Goal: Information Seeking & Learning: Learn about a topic

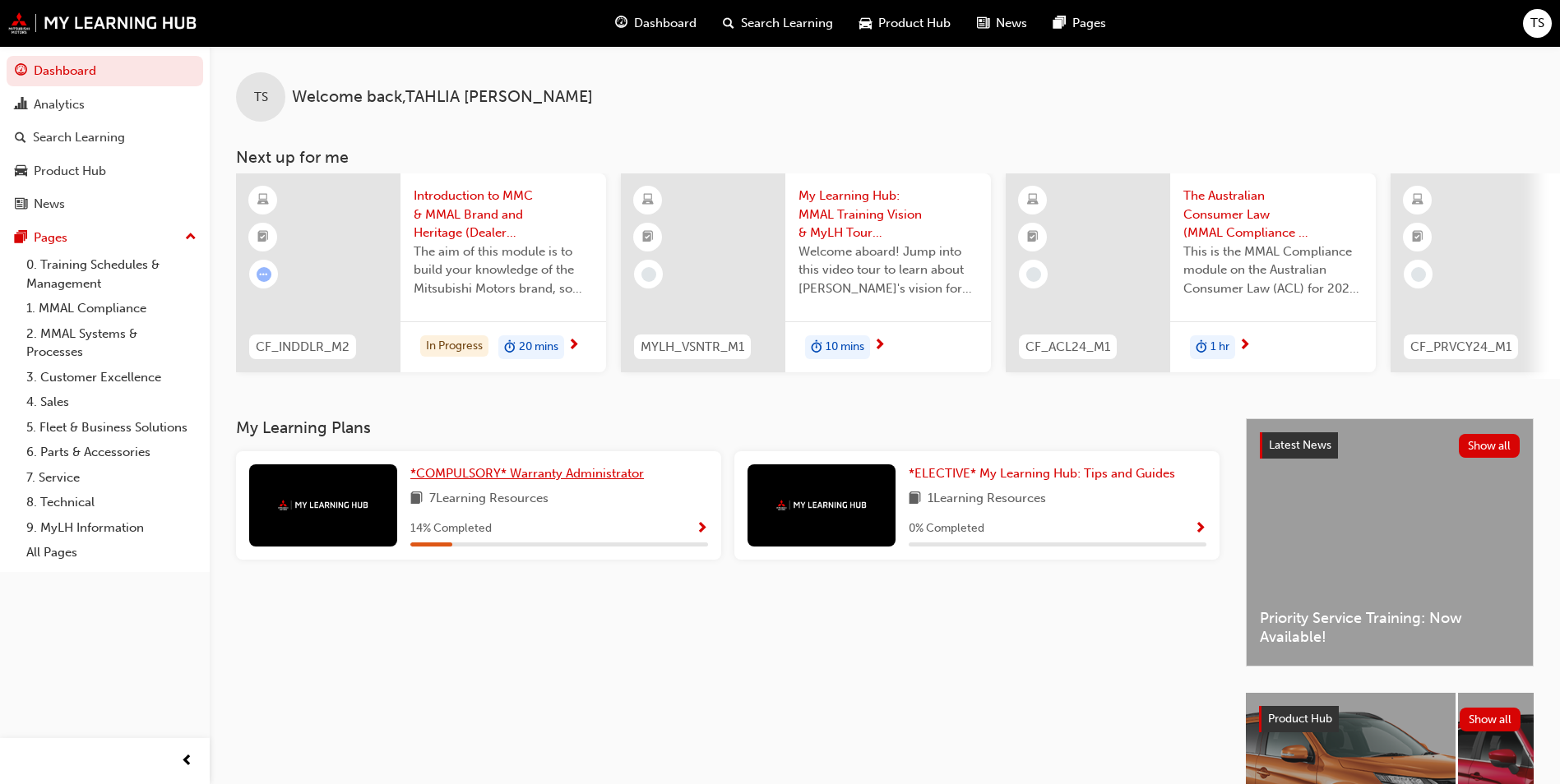
click at [503, 481] on span "*COMPULSORY* Warranty Administrator" at bounding box center [527, 473] width 234 height 15
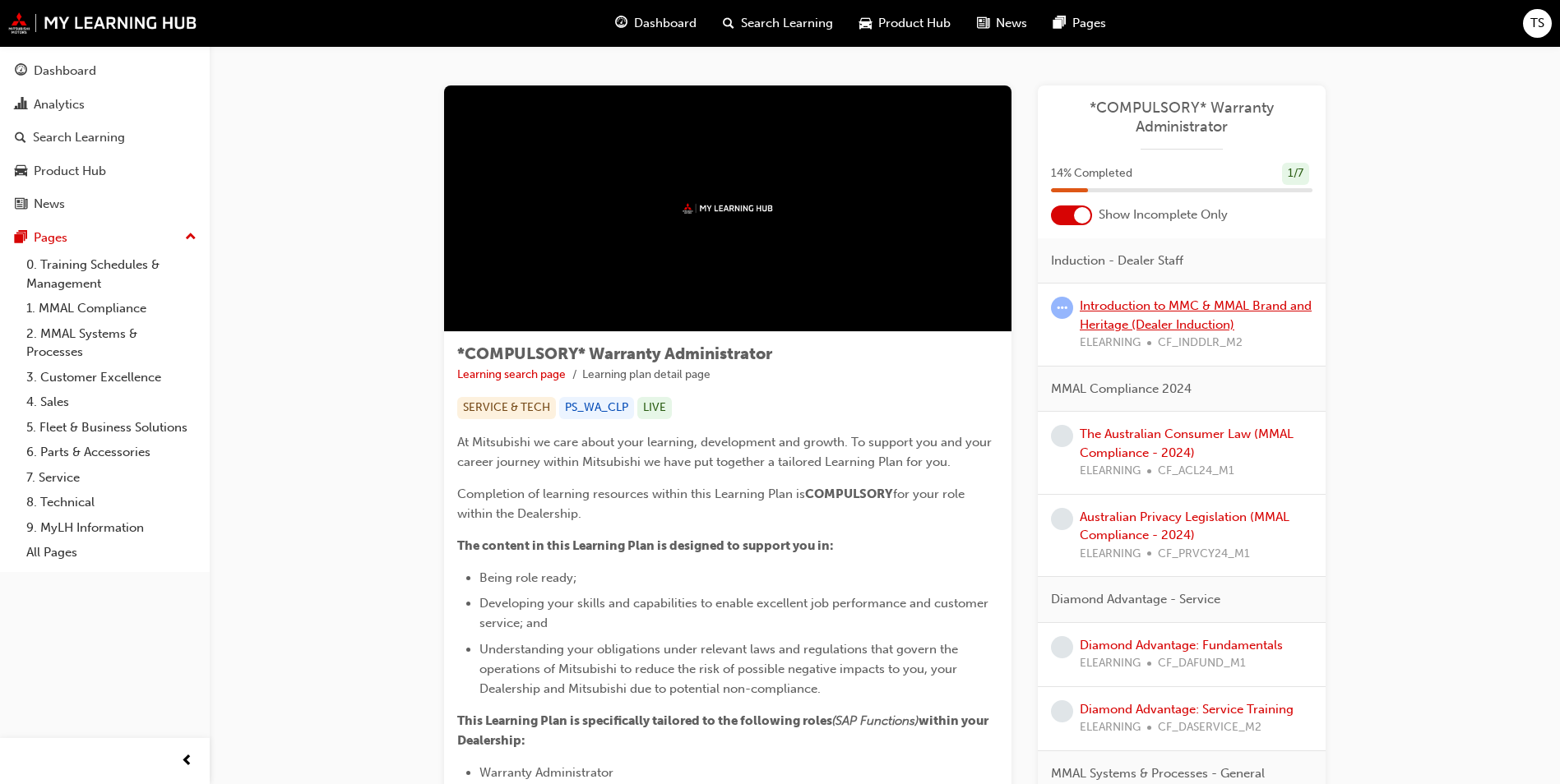
click at [1159, 305] on link "Introduction to MMC & MMAL Brand and Heritage (Dealer Induction)" at bounding box center [1195, 315] width 232 height 34
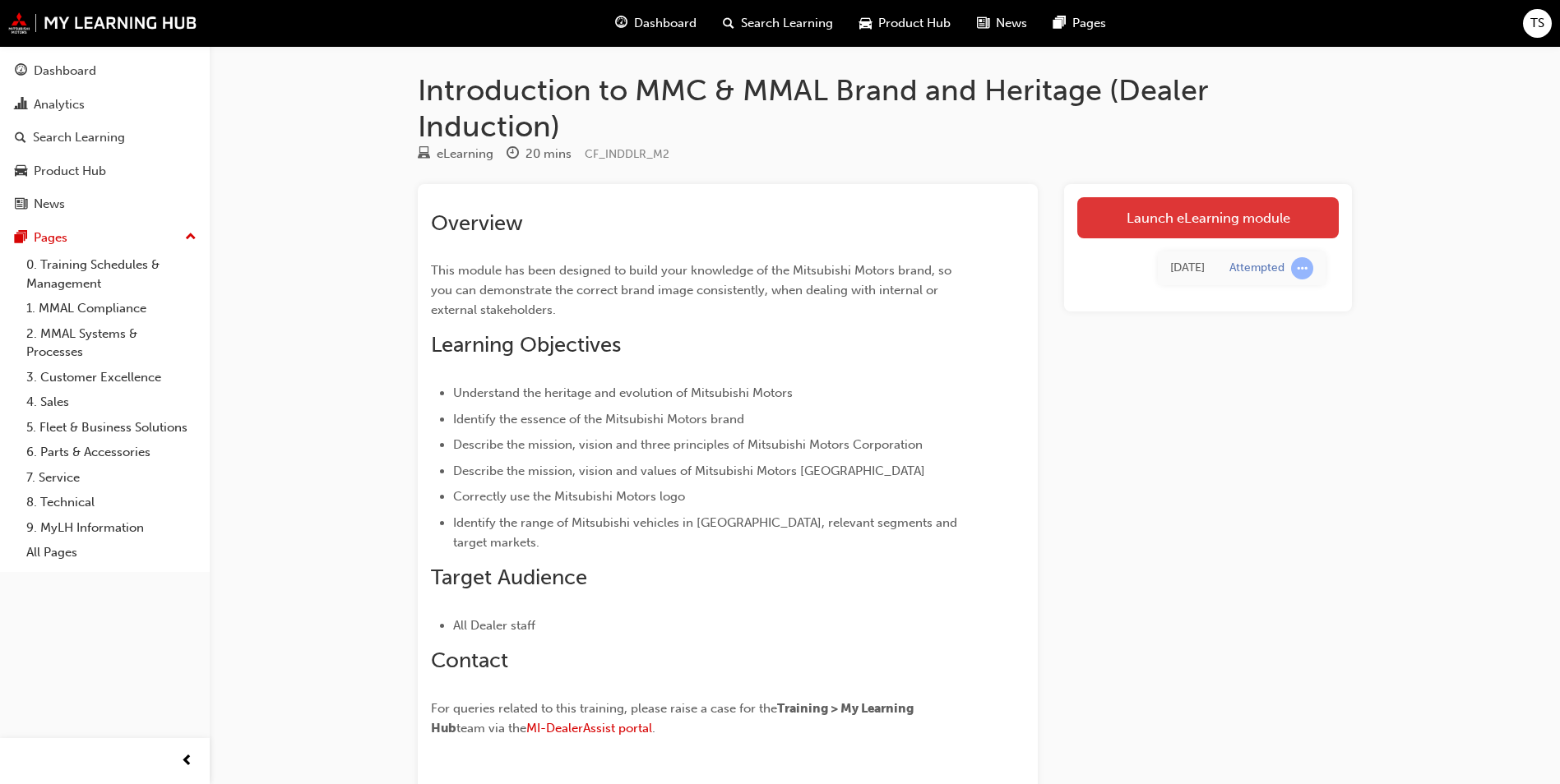
click at [1210, 221] on link "Launch eLearning module" at bounding box center [1207, 217] width 261 height 41
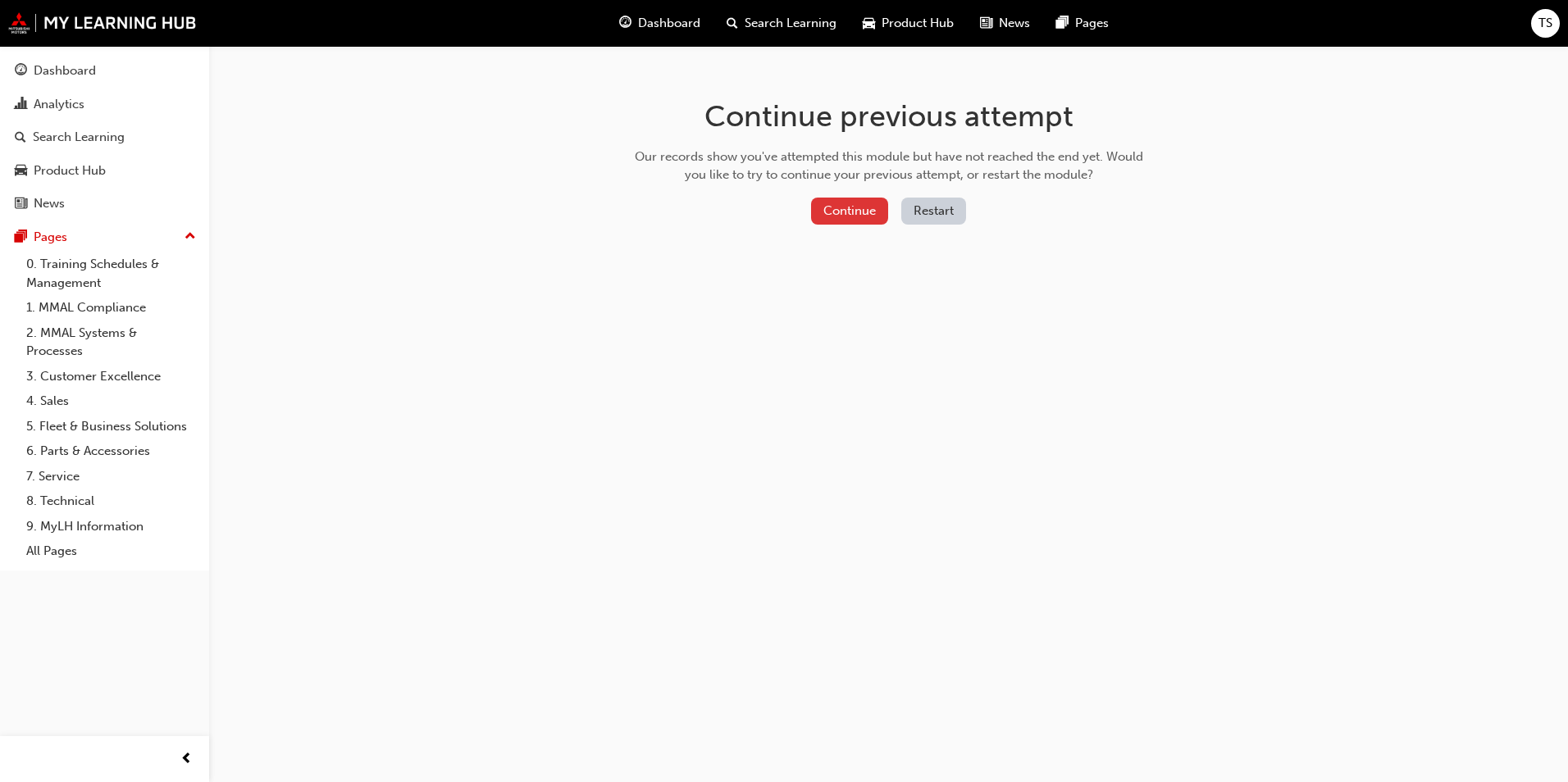
click at [846, 209] on button "Continue" at bounding box center [849, 211] width 77 height 27
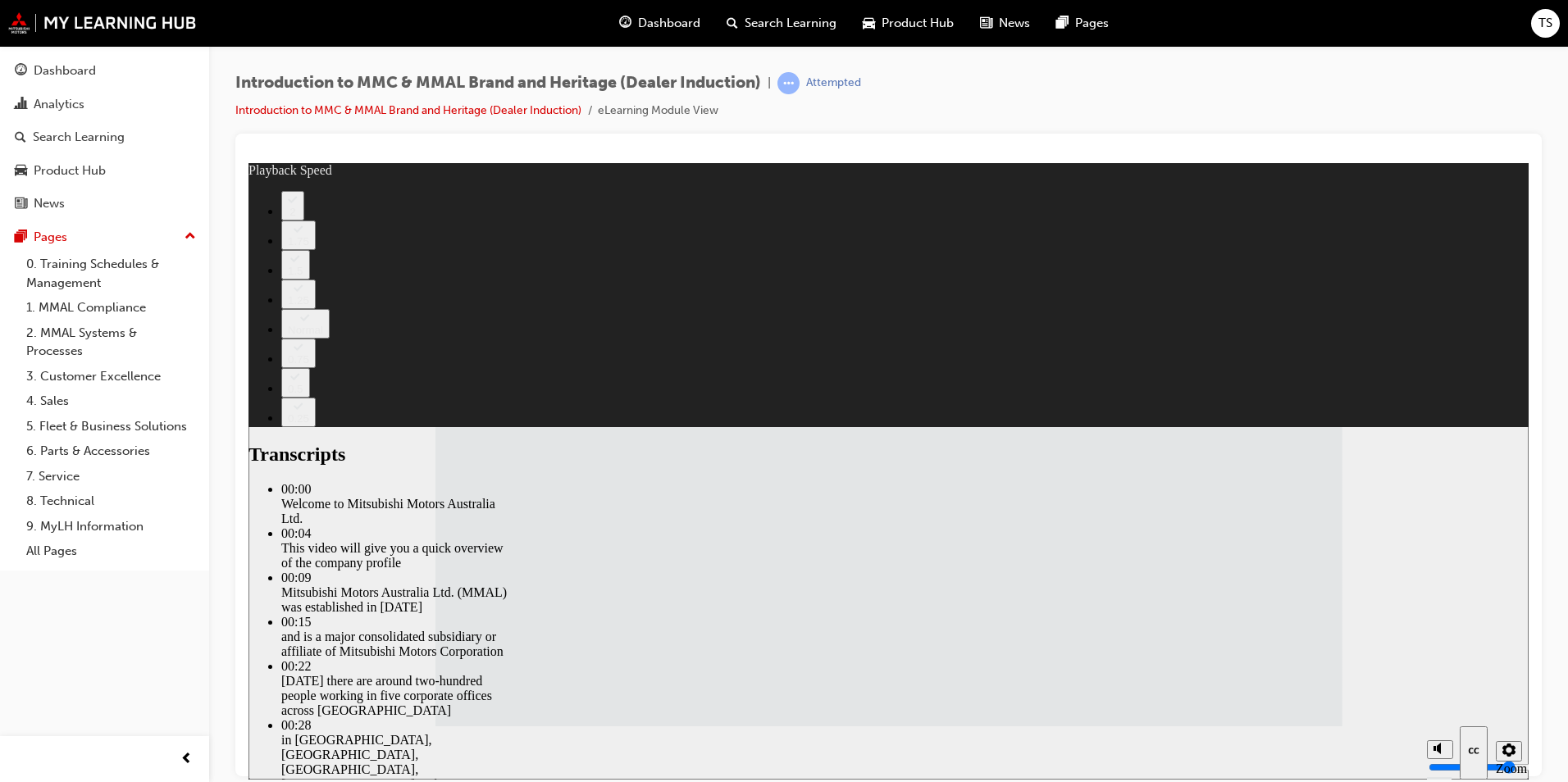
type input "112"
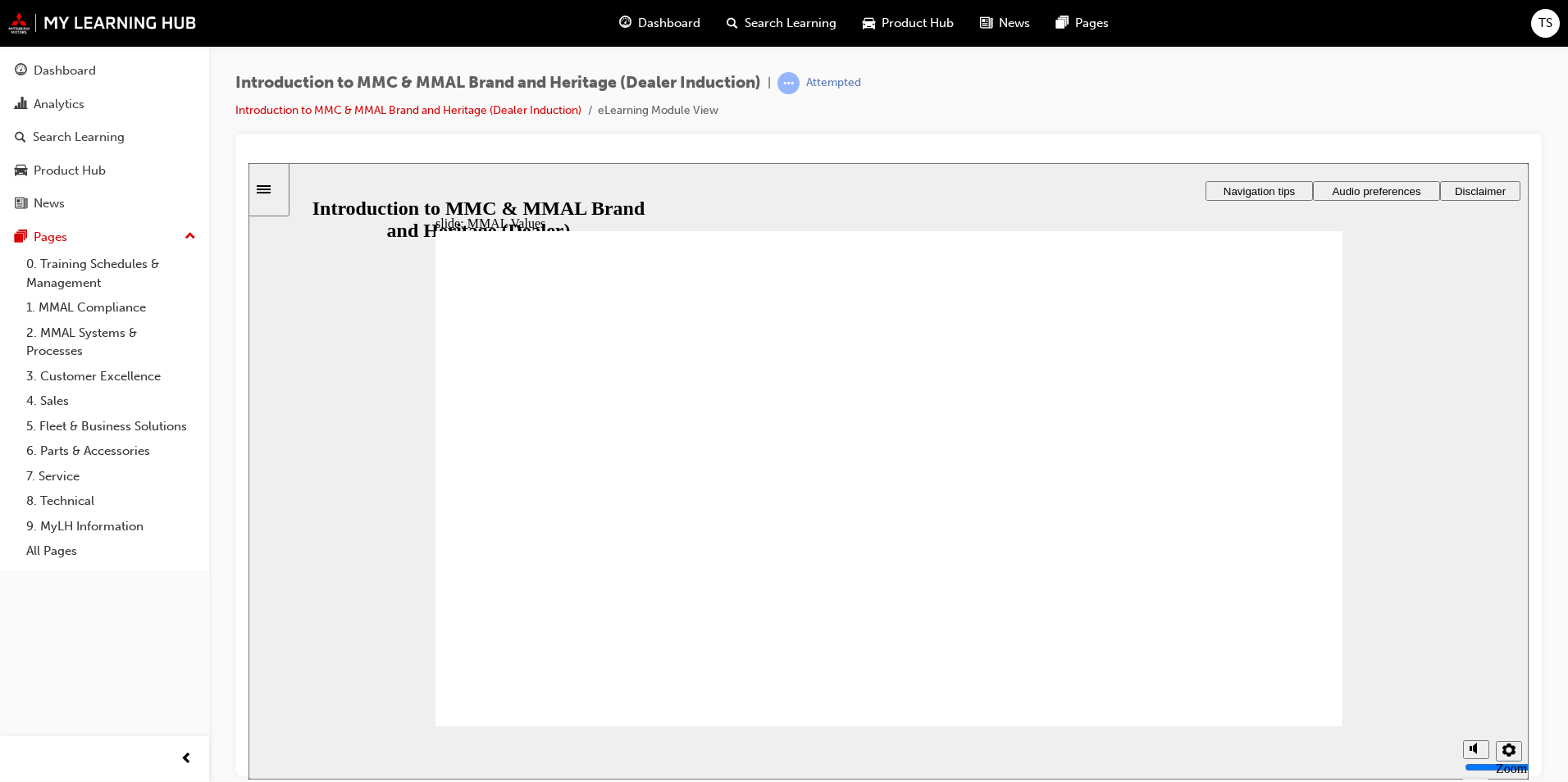
drag, startPoint x: 1115, startPoint y: 453, endPoint x: 550, endPoint y: 503, distance: 567.2
drag, startPoint x: 508, startPoint y: 449, endPoint x: 497, endPoint y: 513, distance: 64.9
drag, startPoint x: 1093, startPoint y: 458, endPoint x: 664, endPoint y: 514, distance: 432.6
drag, startPoint x: 1067, startPoint y: 453, endPoint x: 1209, endPoint y: 515, distance: 154.9
drag, startPoint x: 827, startPoint y: 473, endPoint x: 1085, endPoint y: 510, distance: 260.6
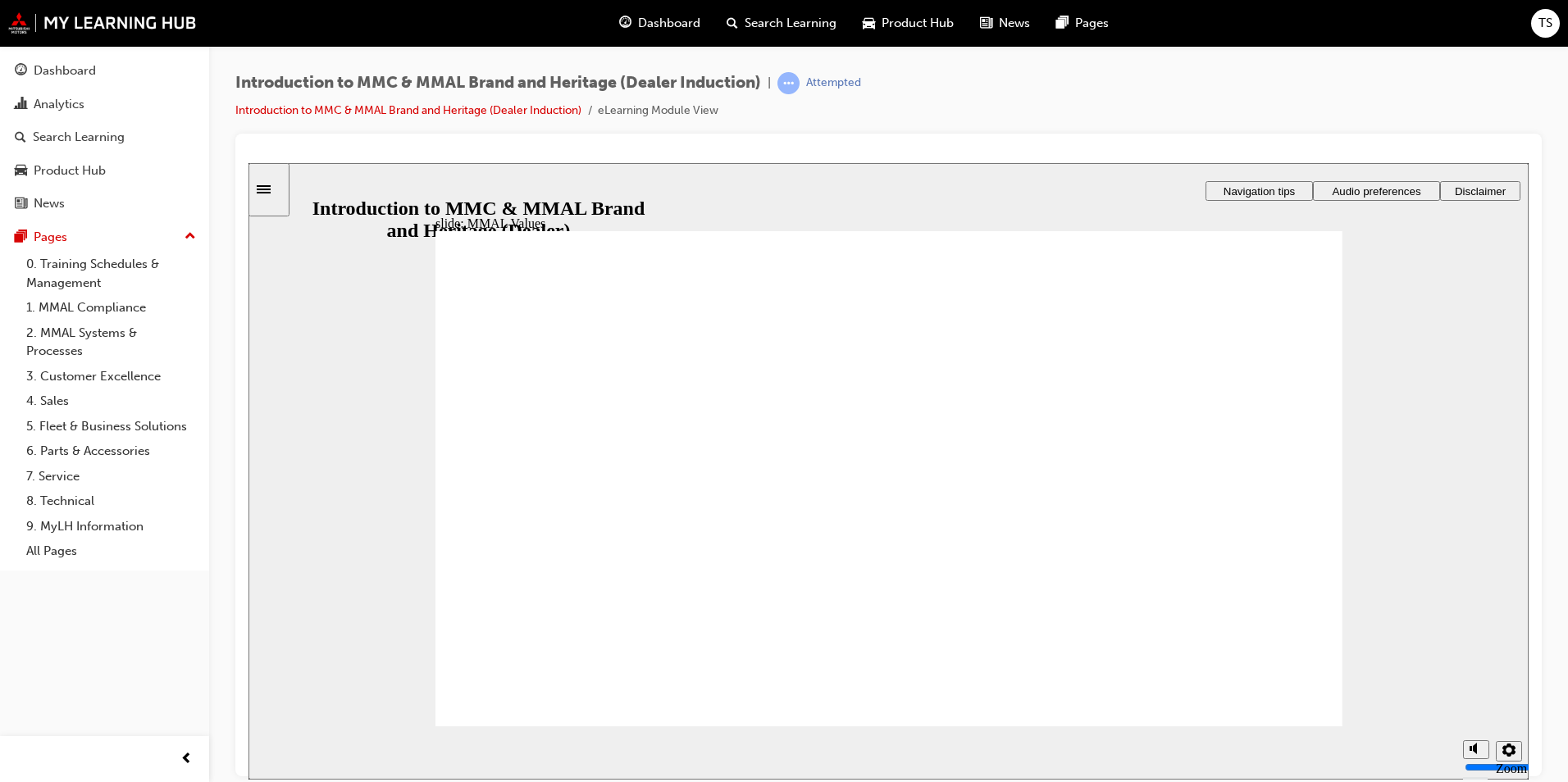
drag, startPoint x: 952, startPoint y: 461, endPoint x: 953, endPoint y: 507, distance: 46.0
drag, startPoint x: 1191, startPoint y: 482, endPoint x: 937, endPoint y: 507, distance: 255.2
drag, startPoint x: 662, startPoint y: 446, endPoint x: 804, endPoint y: 504, distance: 153.4
drag, startPoint x: 965, startPoint y: 462, endPoint x: 524, endPoint y: 515, distance: 444.2
drag, startPoint x: 962, startPoint y: 461, endPoint x: 669, endPoint y: 519, distance: 298.7
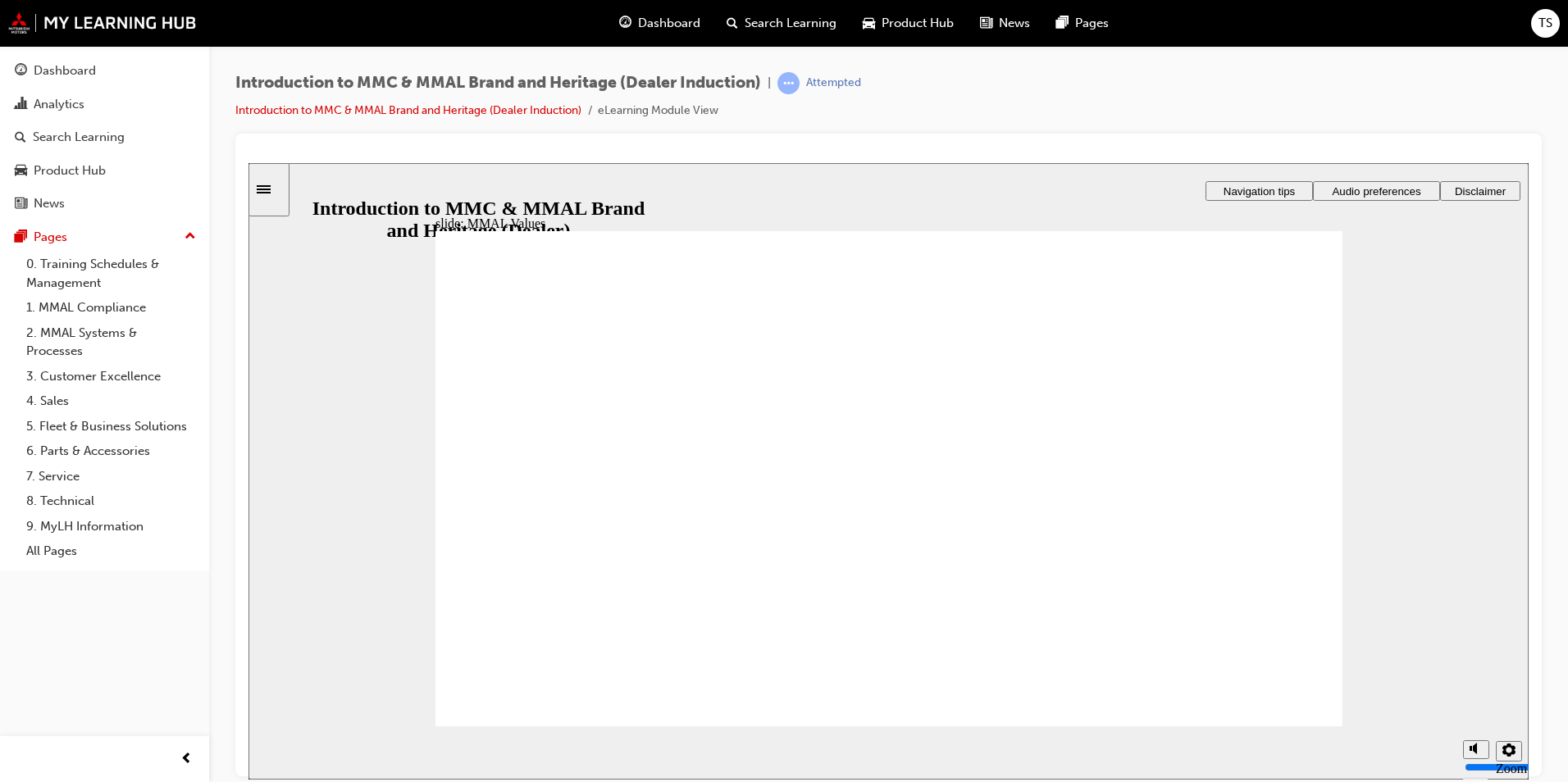
drag, startPoint x: 674, startPoint y: 464, endPoint x: 799, endPoint y: 520, distance: 137.0
drag, startPoint x: 665, startPoint y: 466, endPoint x: 505, endPoint y: 510, distance: 165.9
drag, startPoint x: 574, startPoint y: 468, endPoint x: 842, endPoint y: 499, distance: 269.8
drag, startPoint x: 1389, startPoint y: 103, endPoint x: 1374, endPoint y: 127, distance: 28.3
click at [1389, 103] on div "Introduction to MMC & MMAL Brand and Heritage (Dealer Induction) | Attempted In…" at bounding box center [888, 103] width 1307 height 62
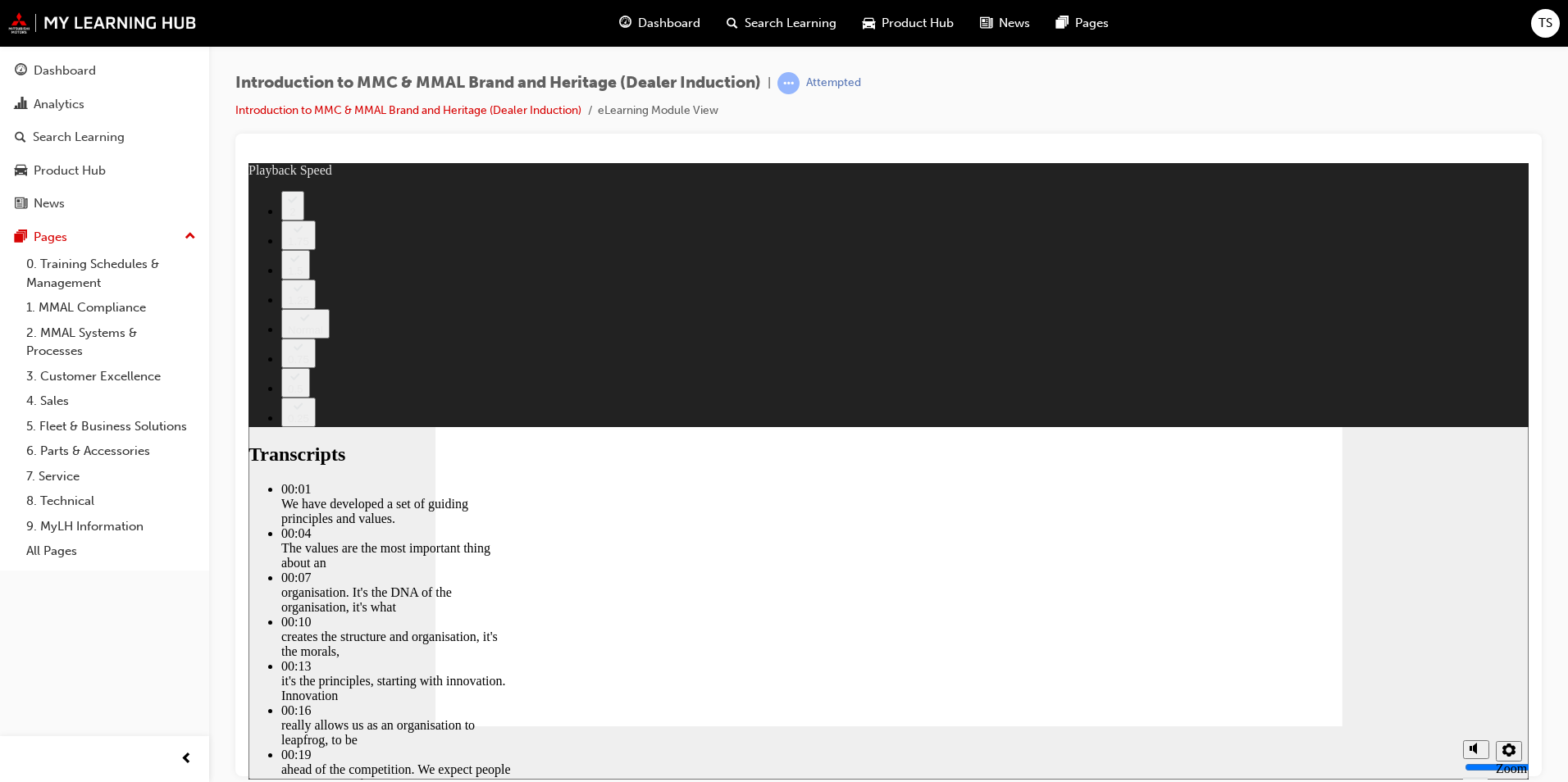
type input "0"
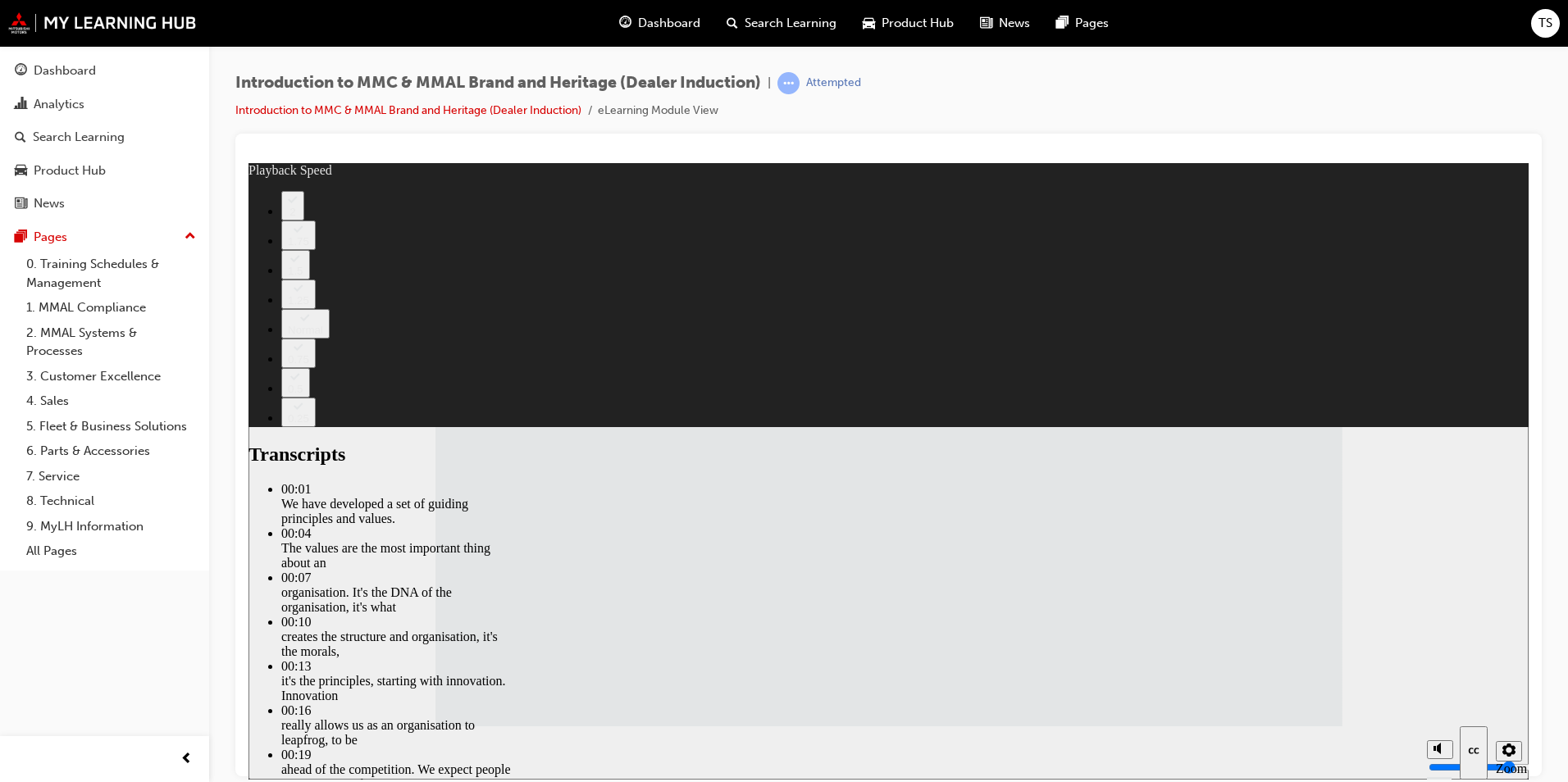
type input "120"
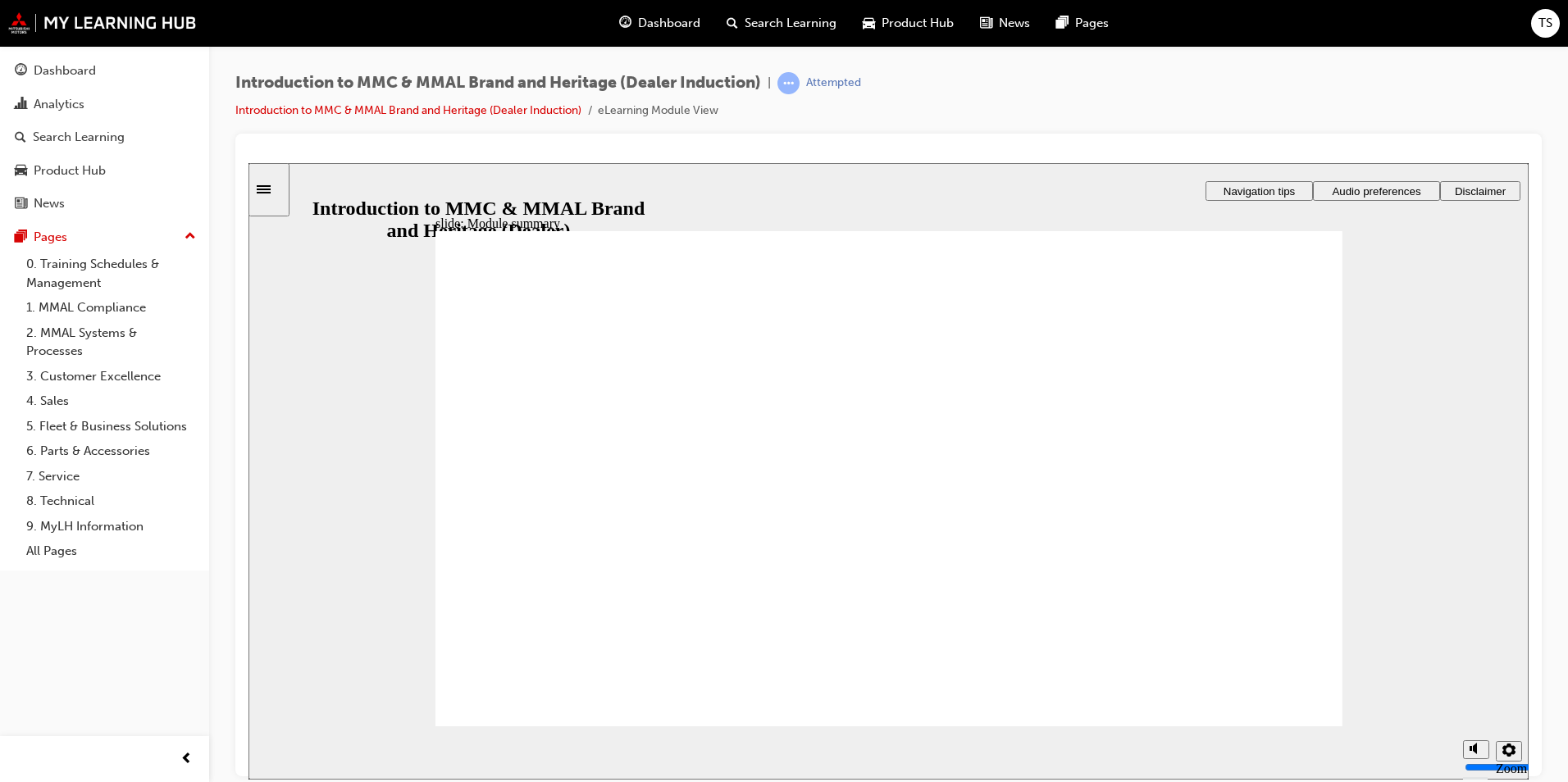
checkbox input "true"
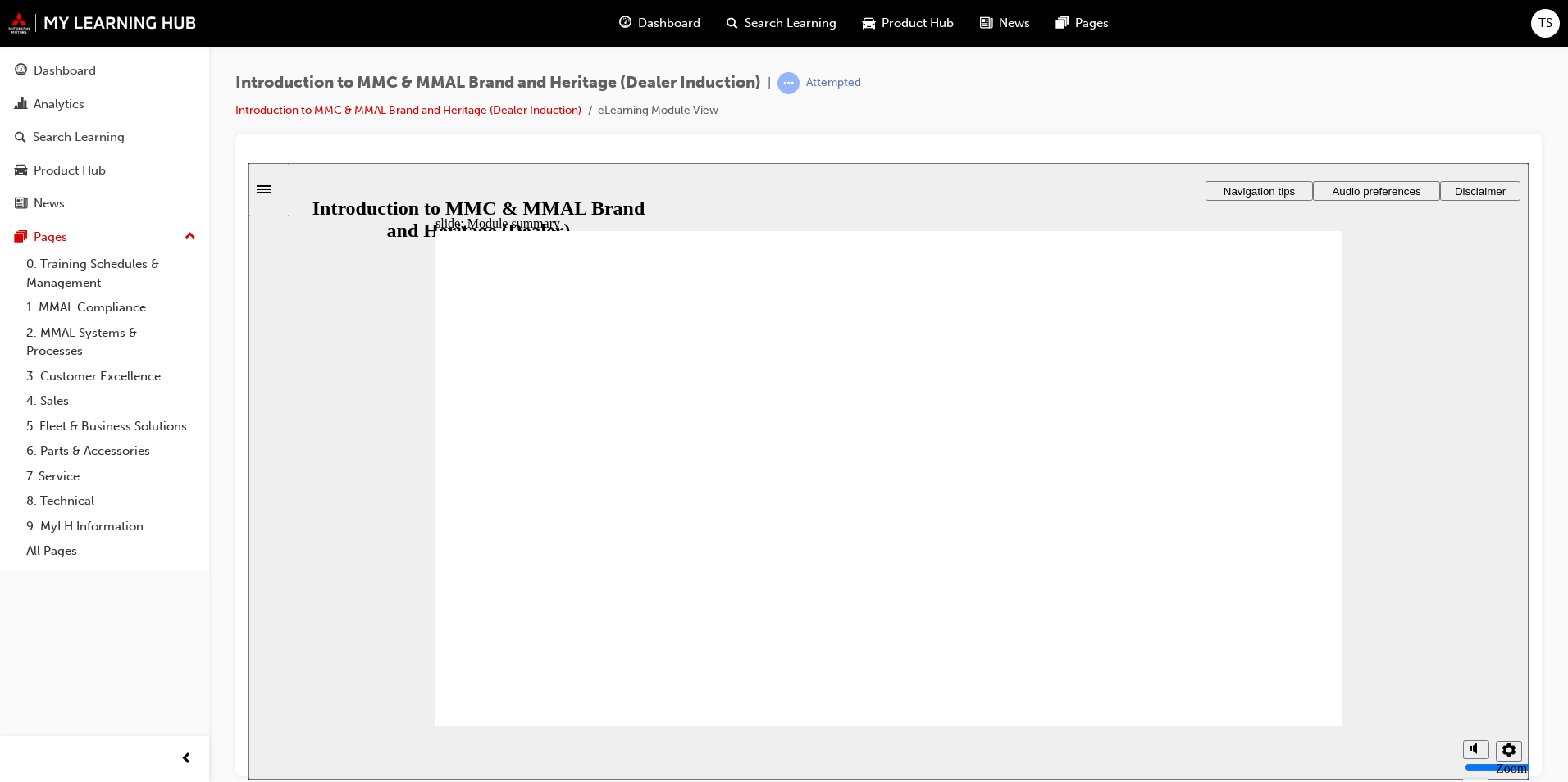
checkbox input "true"
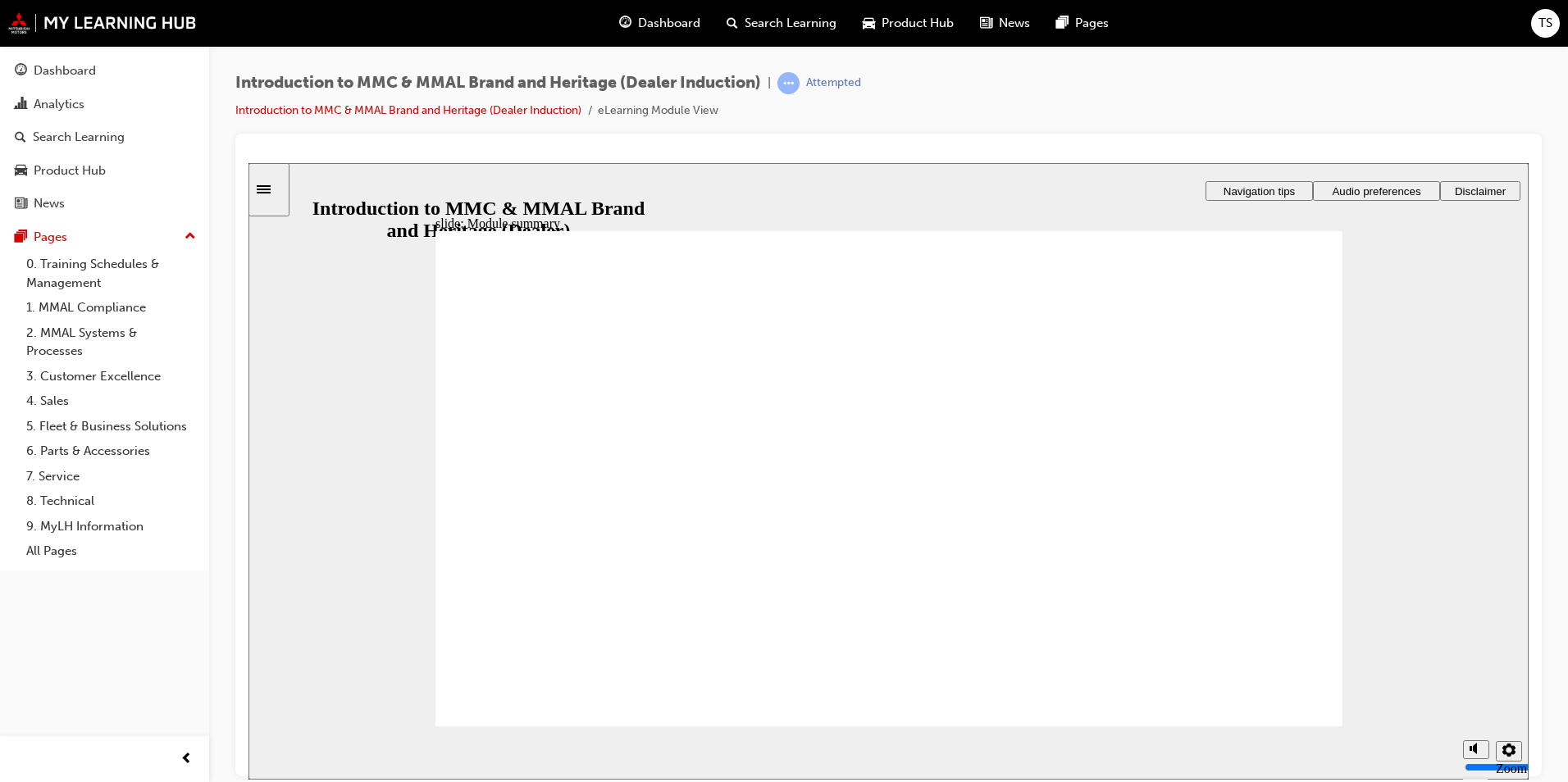
checkbox input "true"
radio input "true"
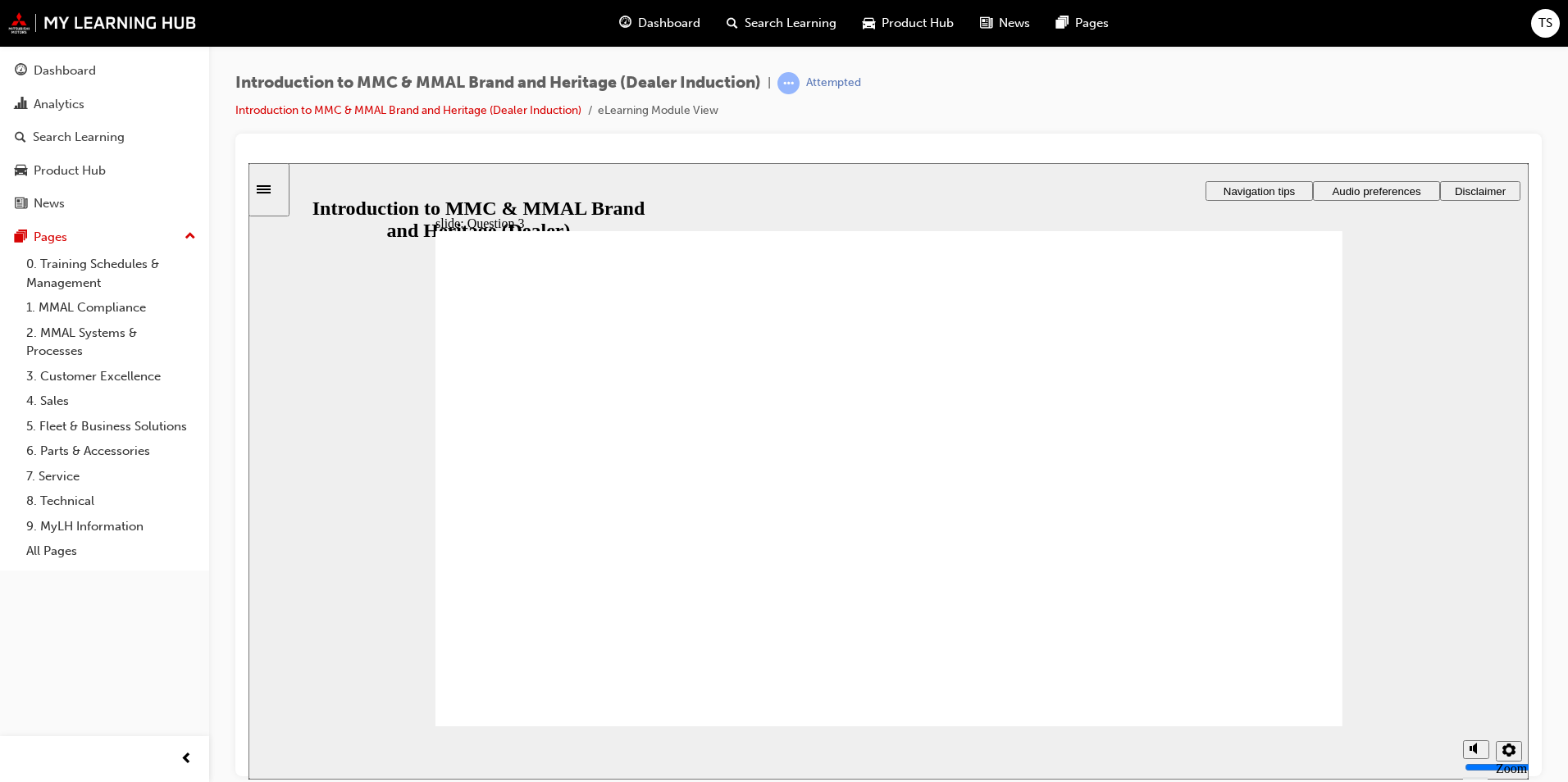
radio input "true"
checkbox input "true"
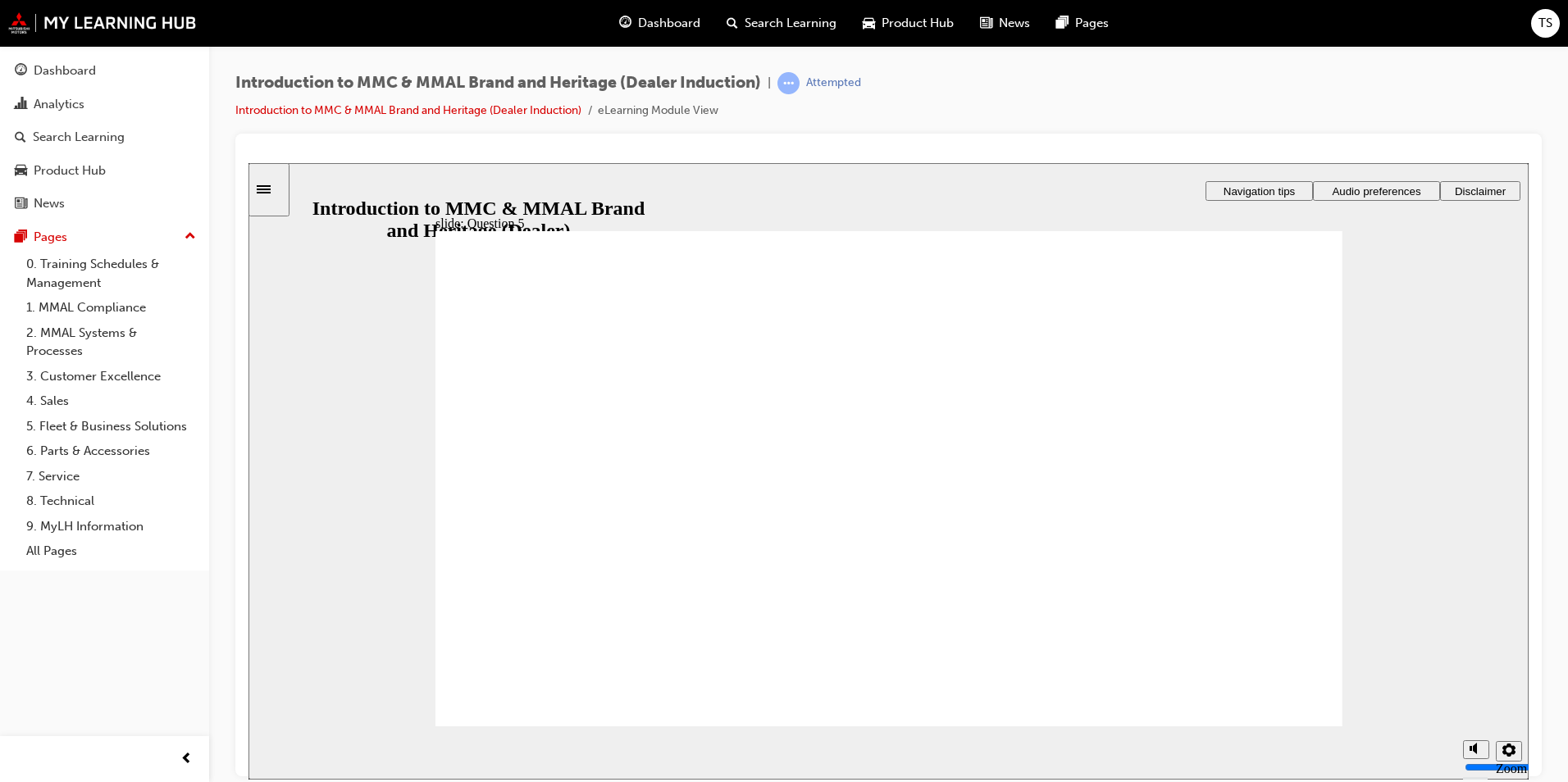
checkbox input "true"
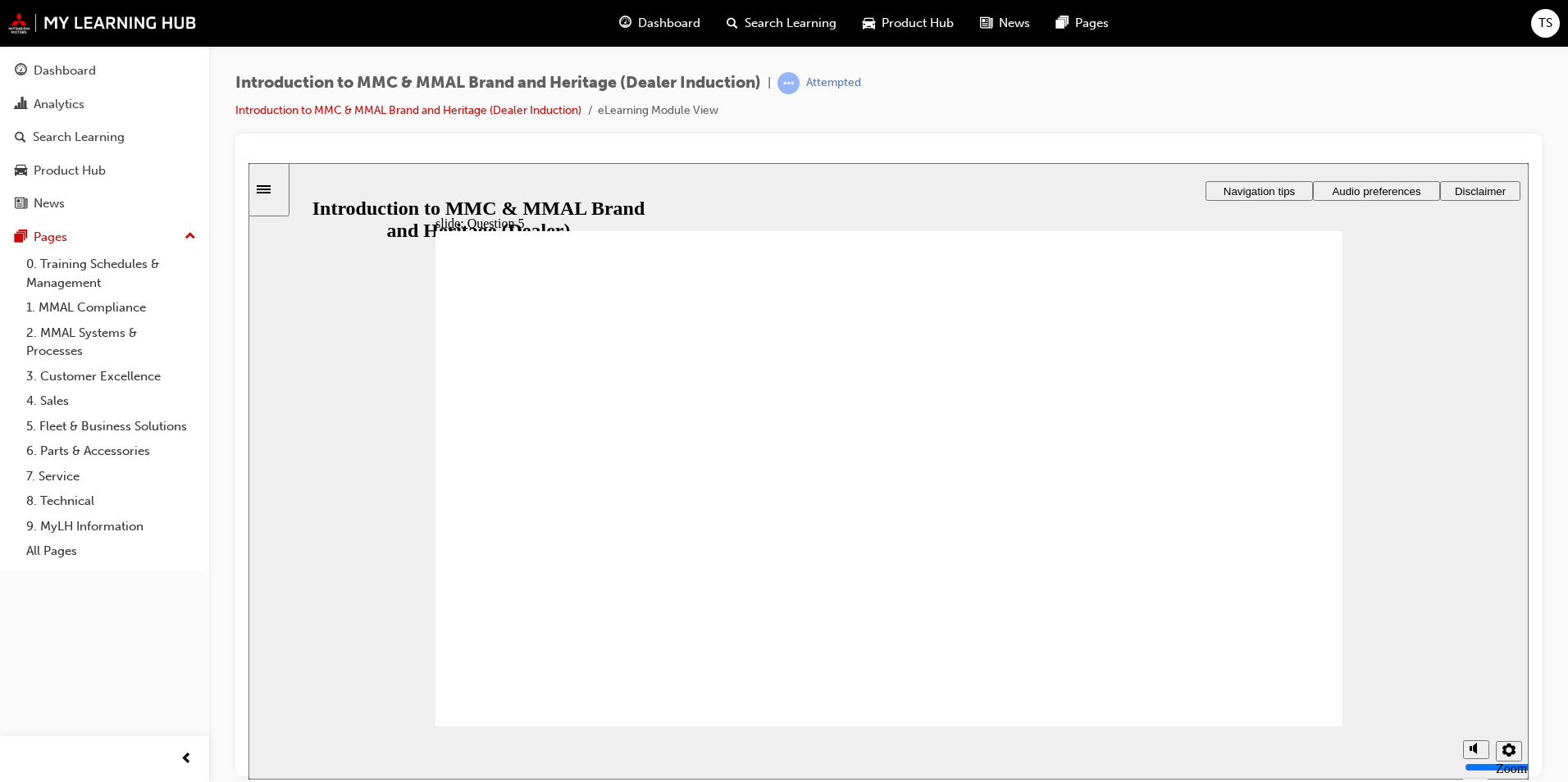
radio input "false"
radio input "true"
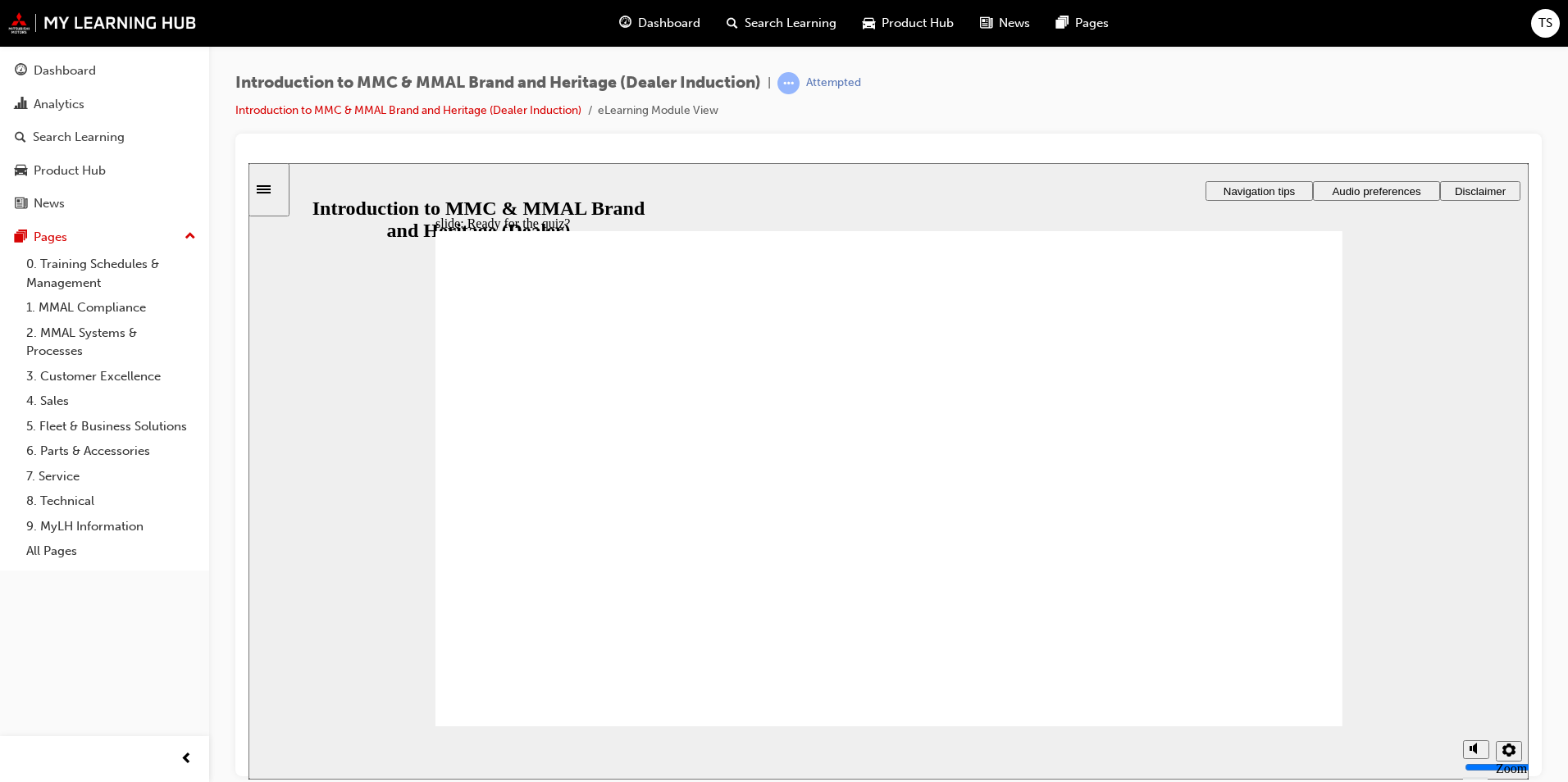
drag, startPoint x: 607, startPoint y: 507, endPoint x: 652, endPoint y: 551, distance: 62.9
radio input "true"
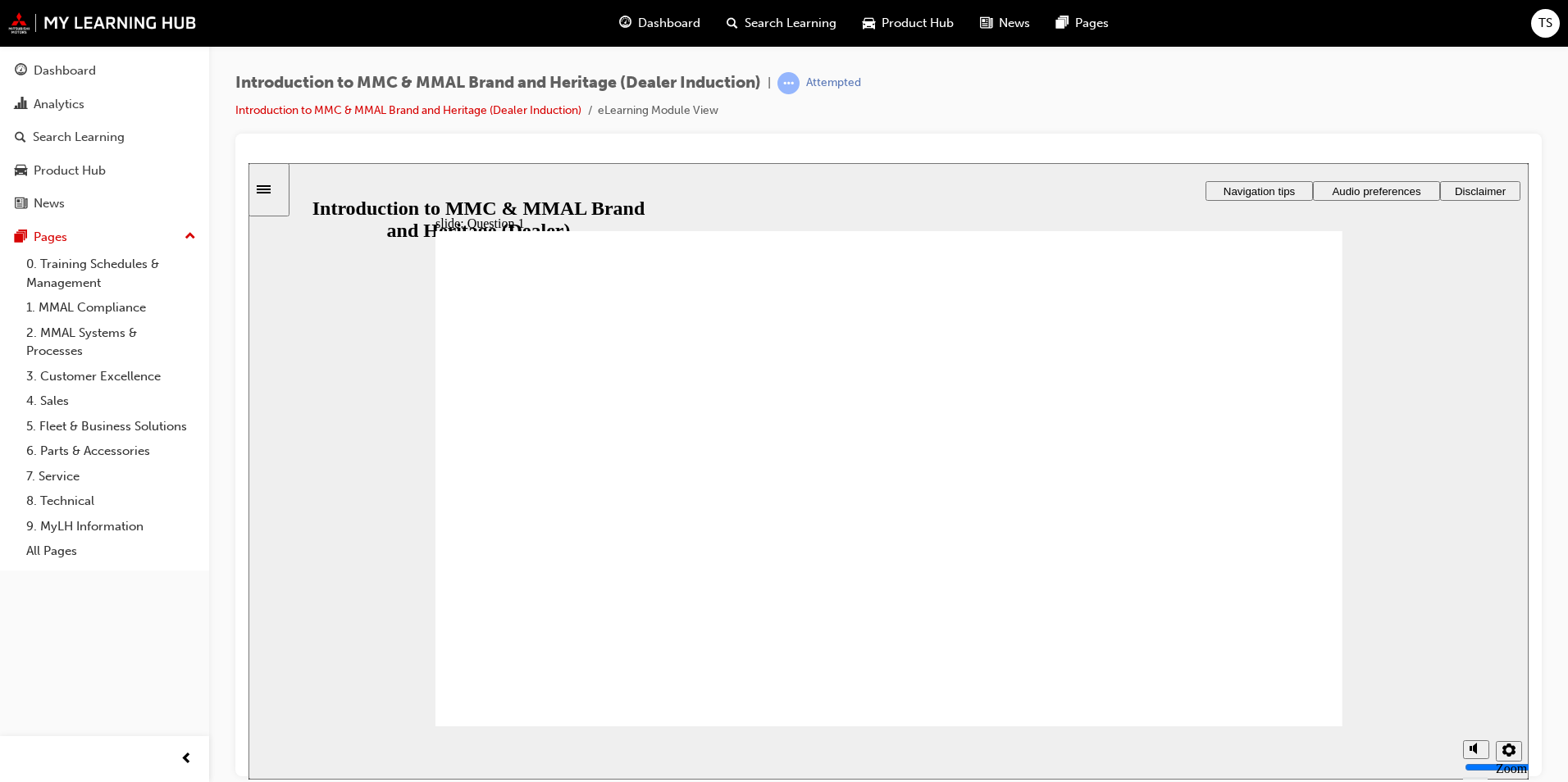
radio input "true"
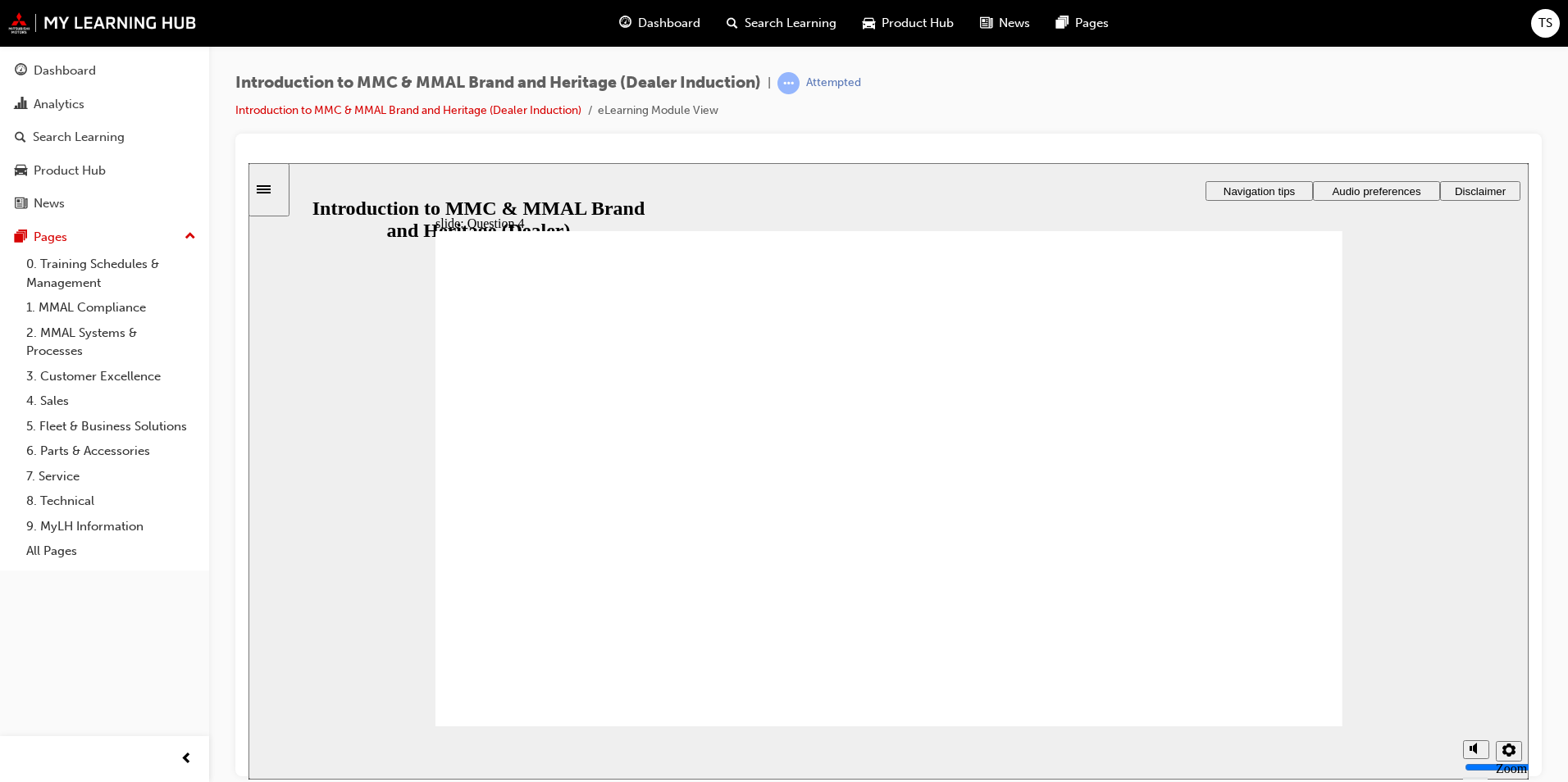
radio input "true"
checkbox input "true"
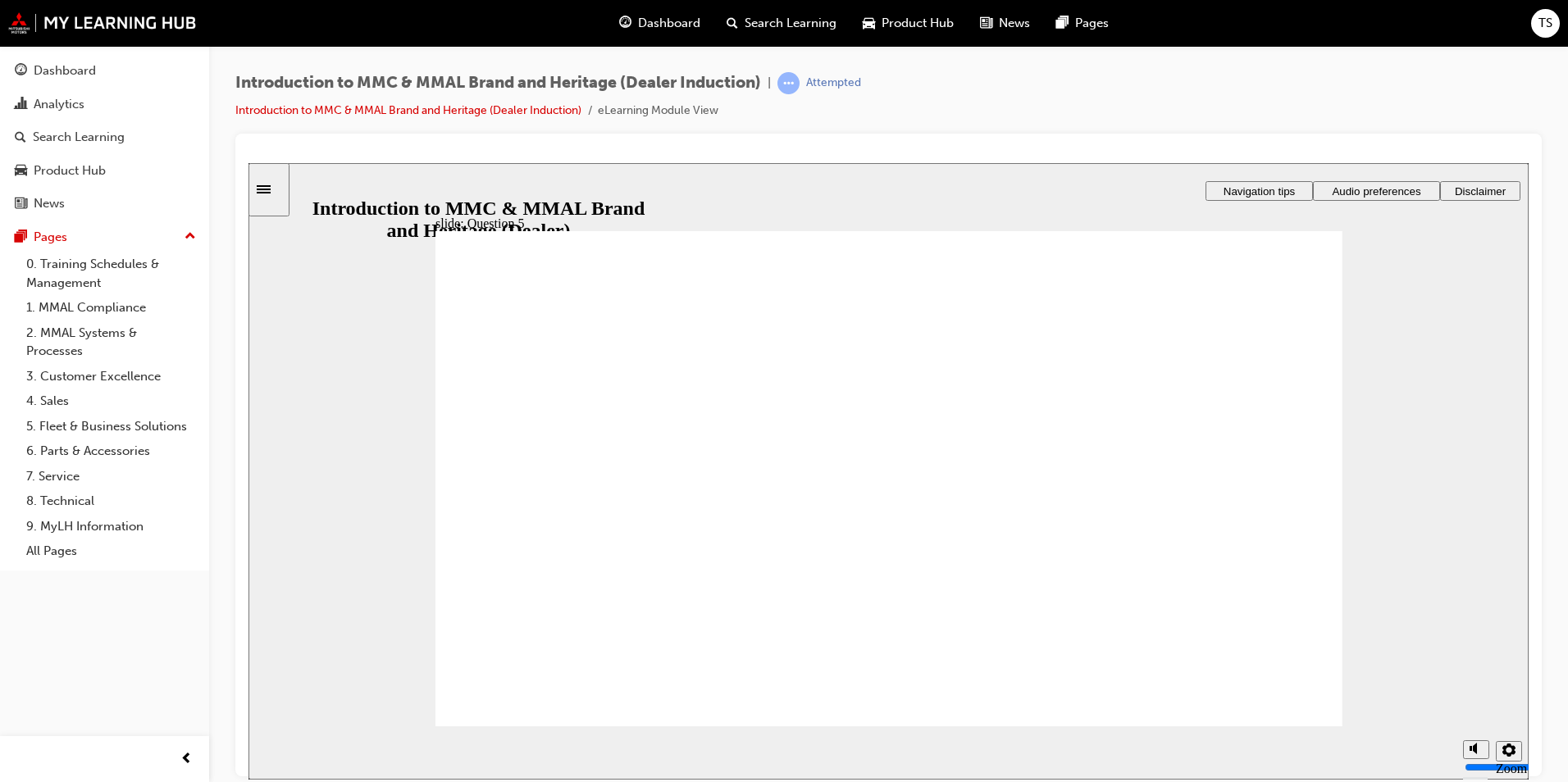
checkbox input "true"
drag, startPoint x: 500, startPoint y: 508, endPoint x: 495, endPoint y: 591, distance: 83.2
checkbox input "true"
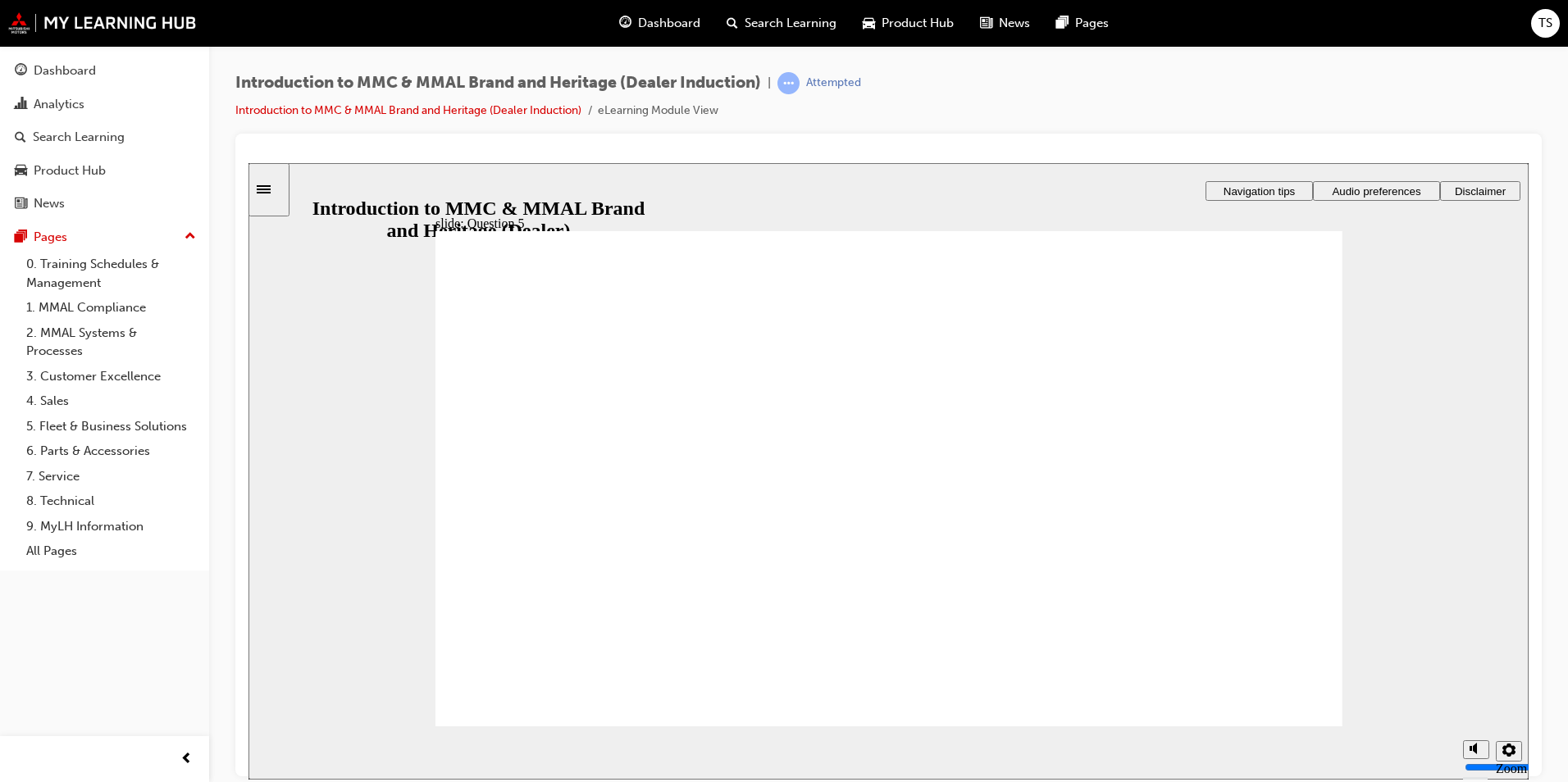
radio input "true"
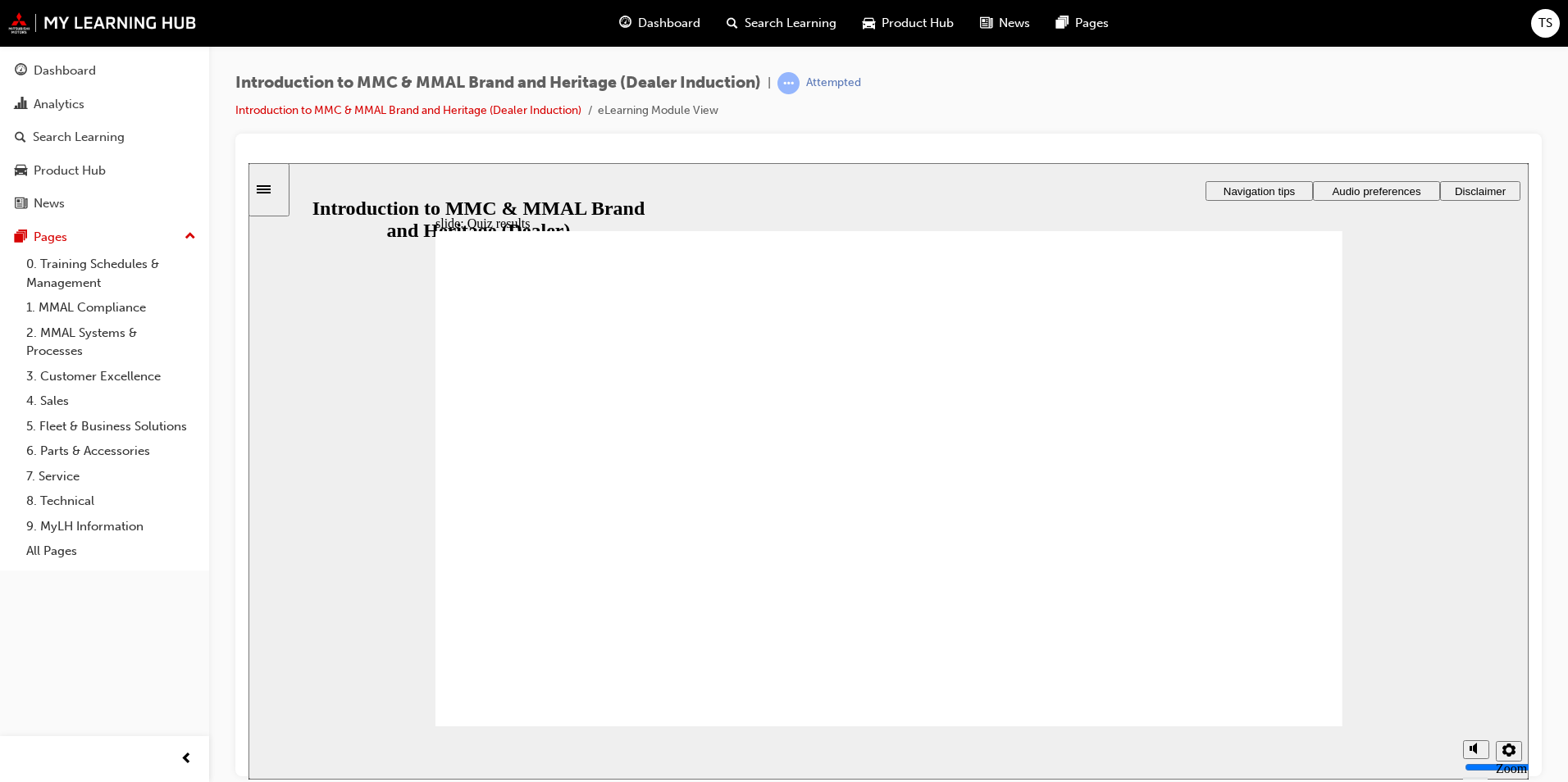
radio input "true"
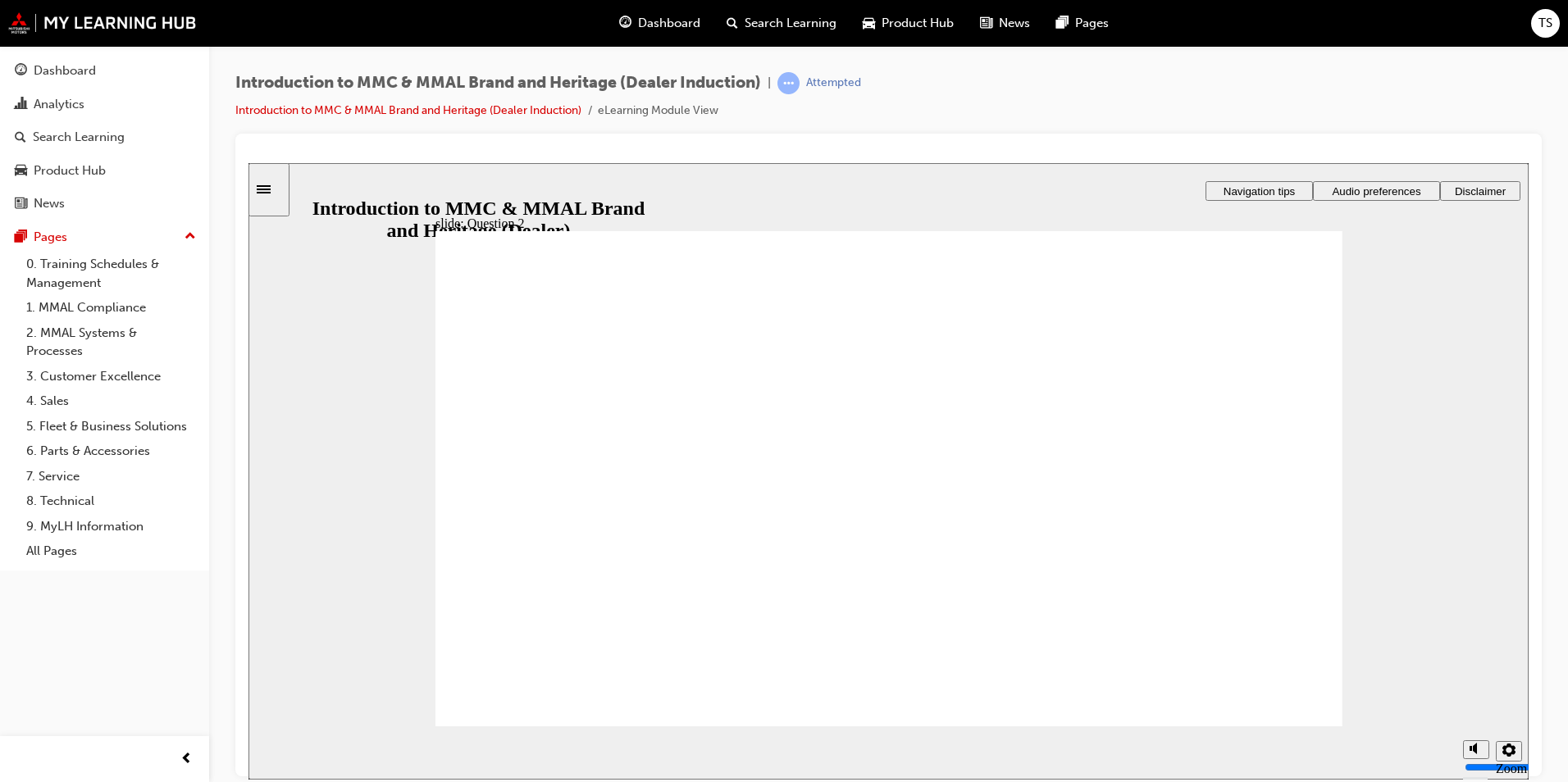
radio input "false"
radio input "true"
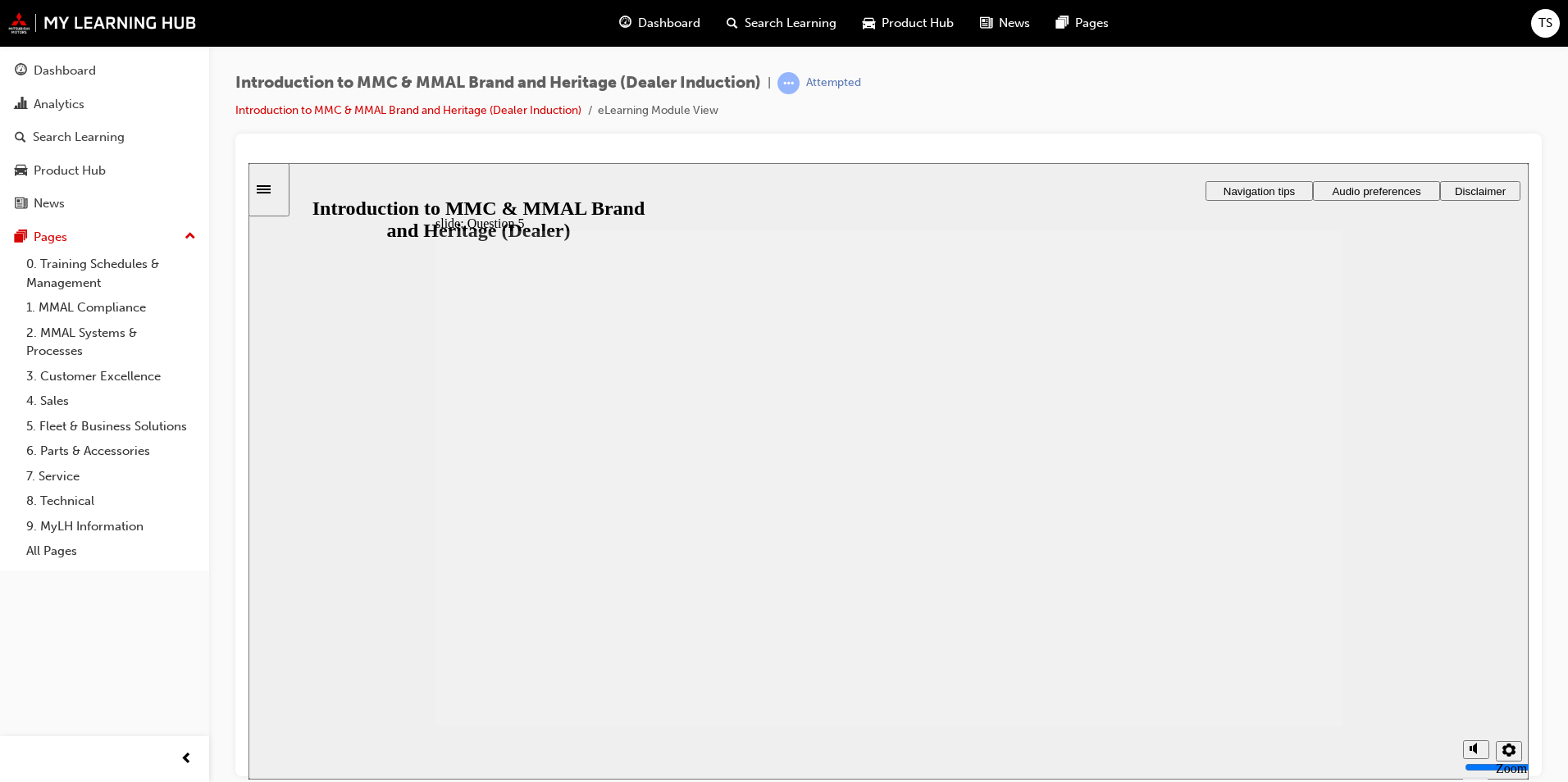
checkbox input "true"
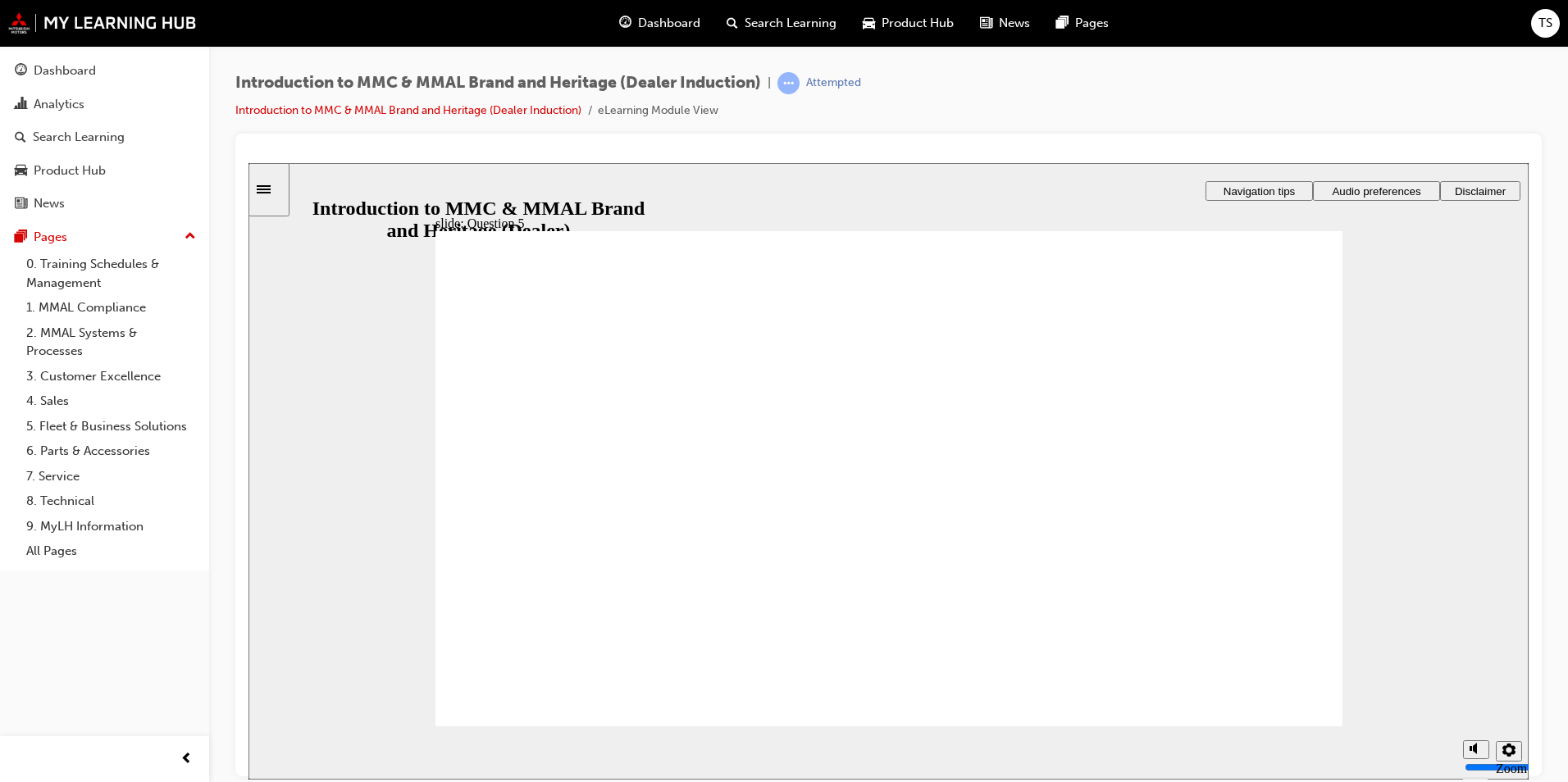
checkbox input "true"
drag, startPoint x: 466, startPoint y: 620, endPoint x: 704, endPoint y: 583, distance: 240.9
checkbox input "true"
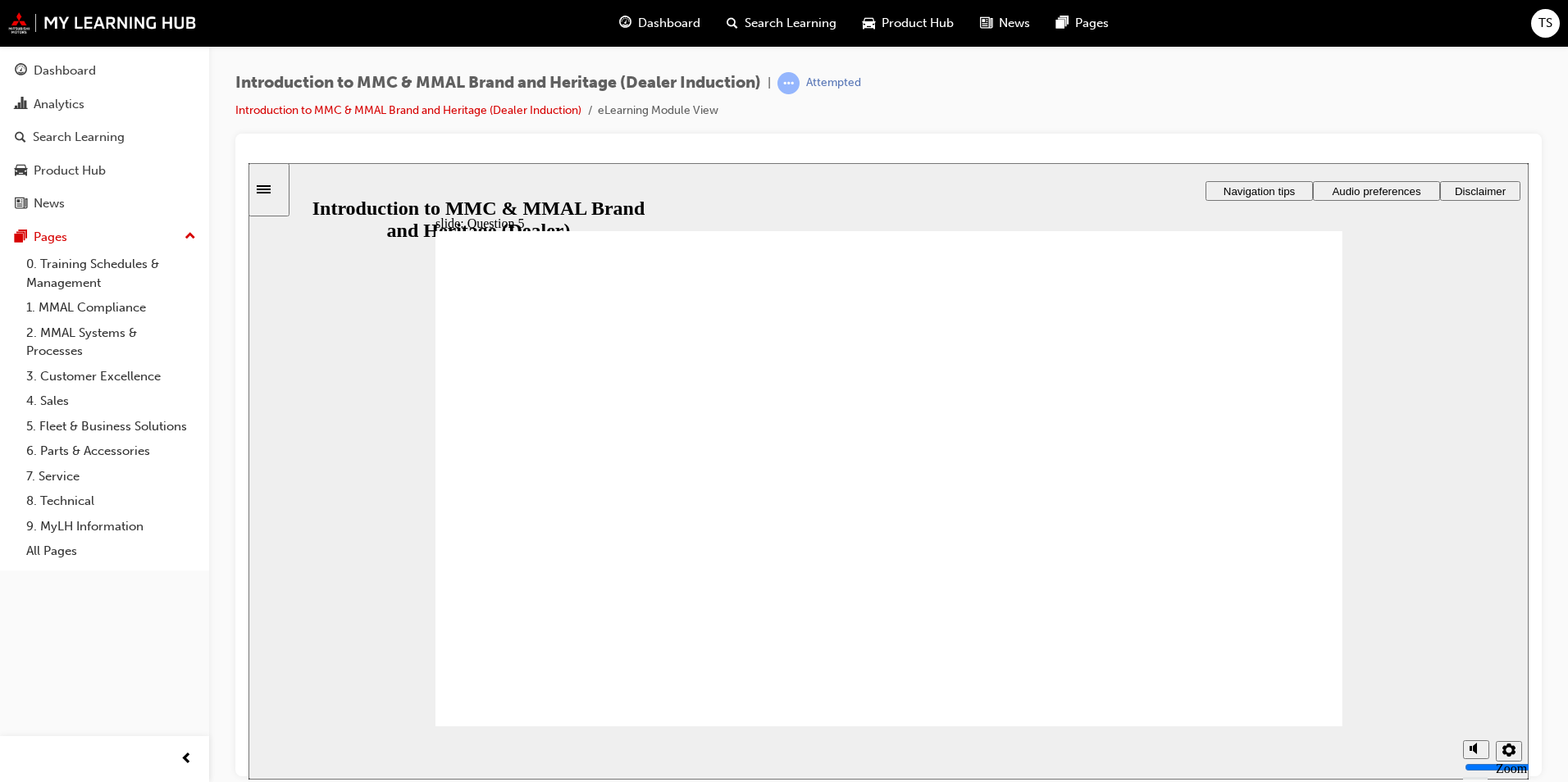
checkbox input "true"
radio input "true"
drag, startPoint x: 499, startPoint y: 562, endPoint x: 713, endPoint y: 703, distance: 256.3
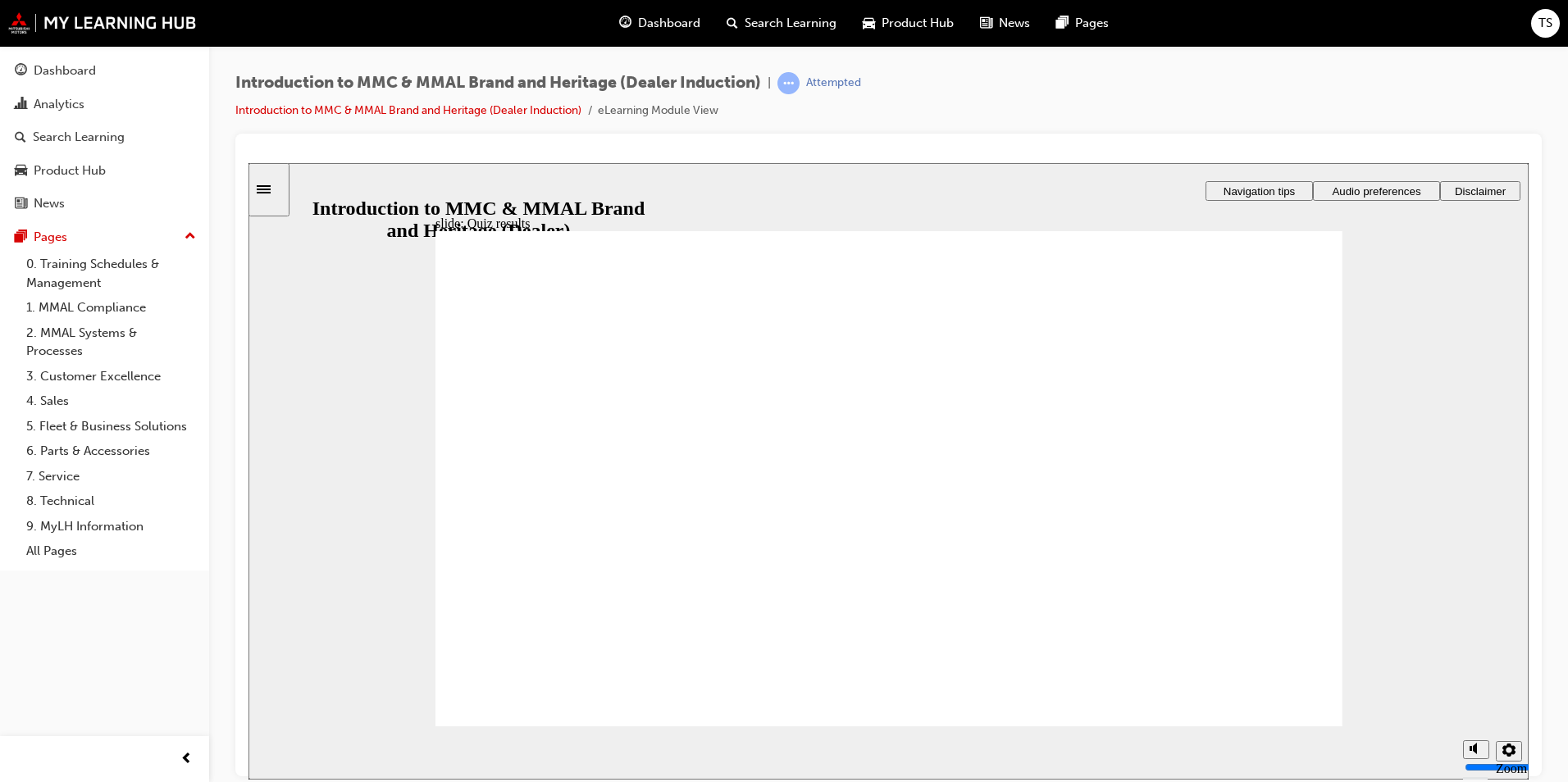
drag, startPoint x: 1281, startPoint y: 702, endPoint x: 482, endPoint y: 603, distance: 805.1
drag, startPoint x: 1263, startPoint y: 708, endPoint x: 463, endPoint y: 509, distance: 824.4
radio input "true"
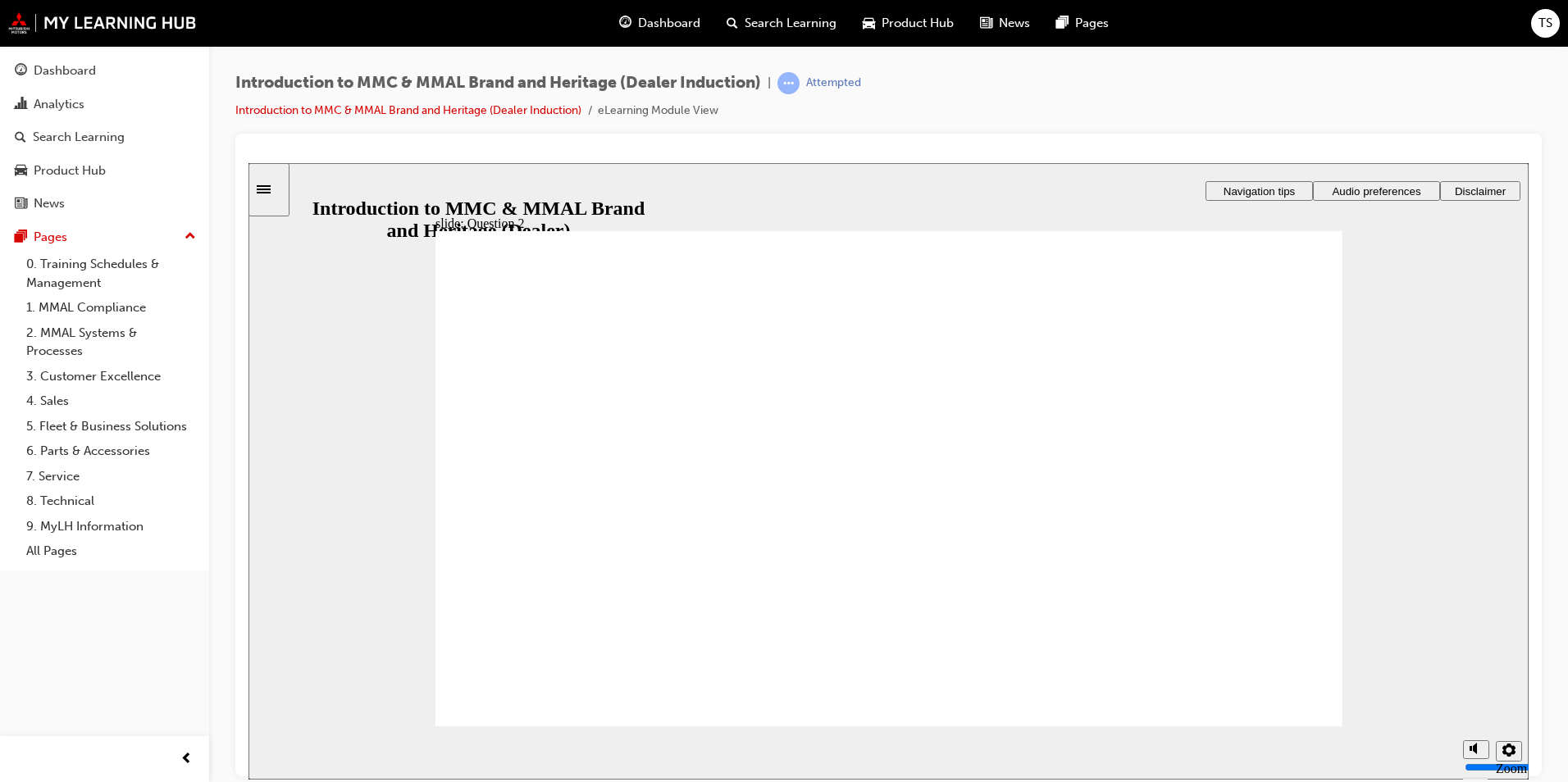
radio input "true"
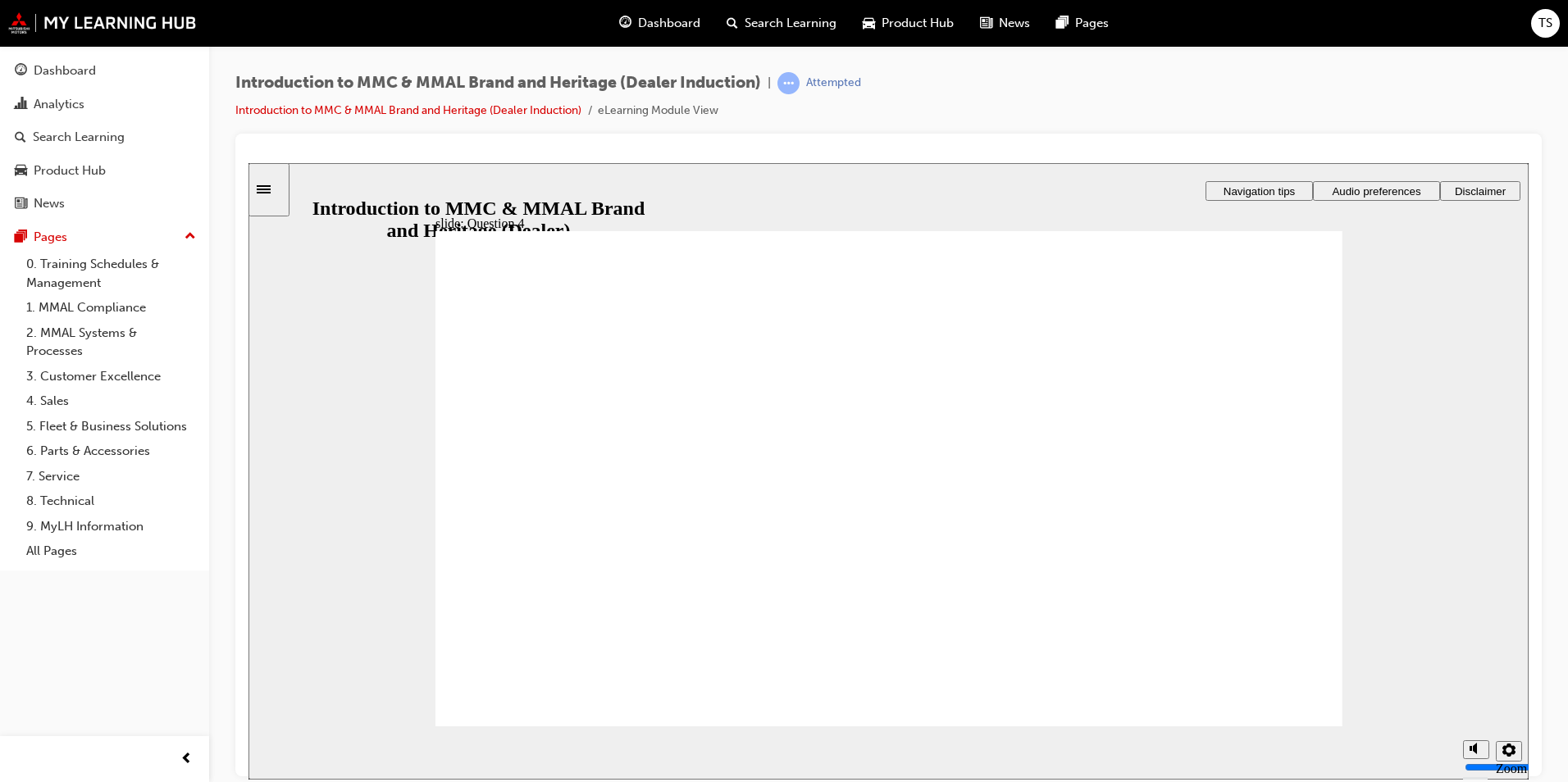
radio input "true"
checkbox input "true"
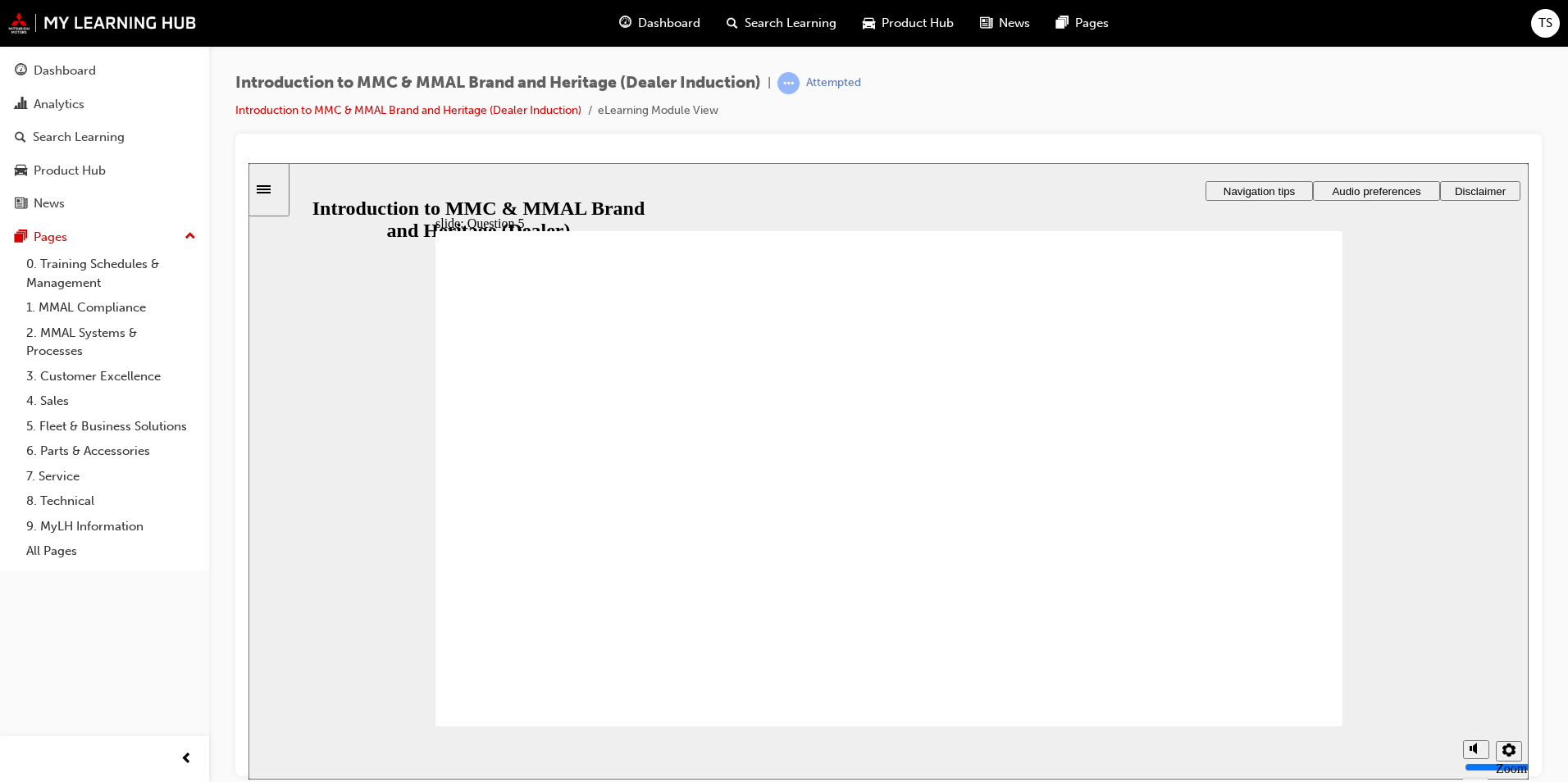
checkbox input "true"
drag, startPoint x: 728, startPoint y: 572, endPoint x: 750, endPoint y: 499, distance: 76.2
checkbox input "true"
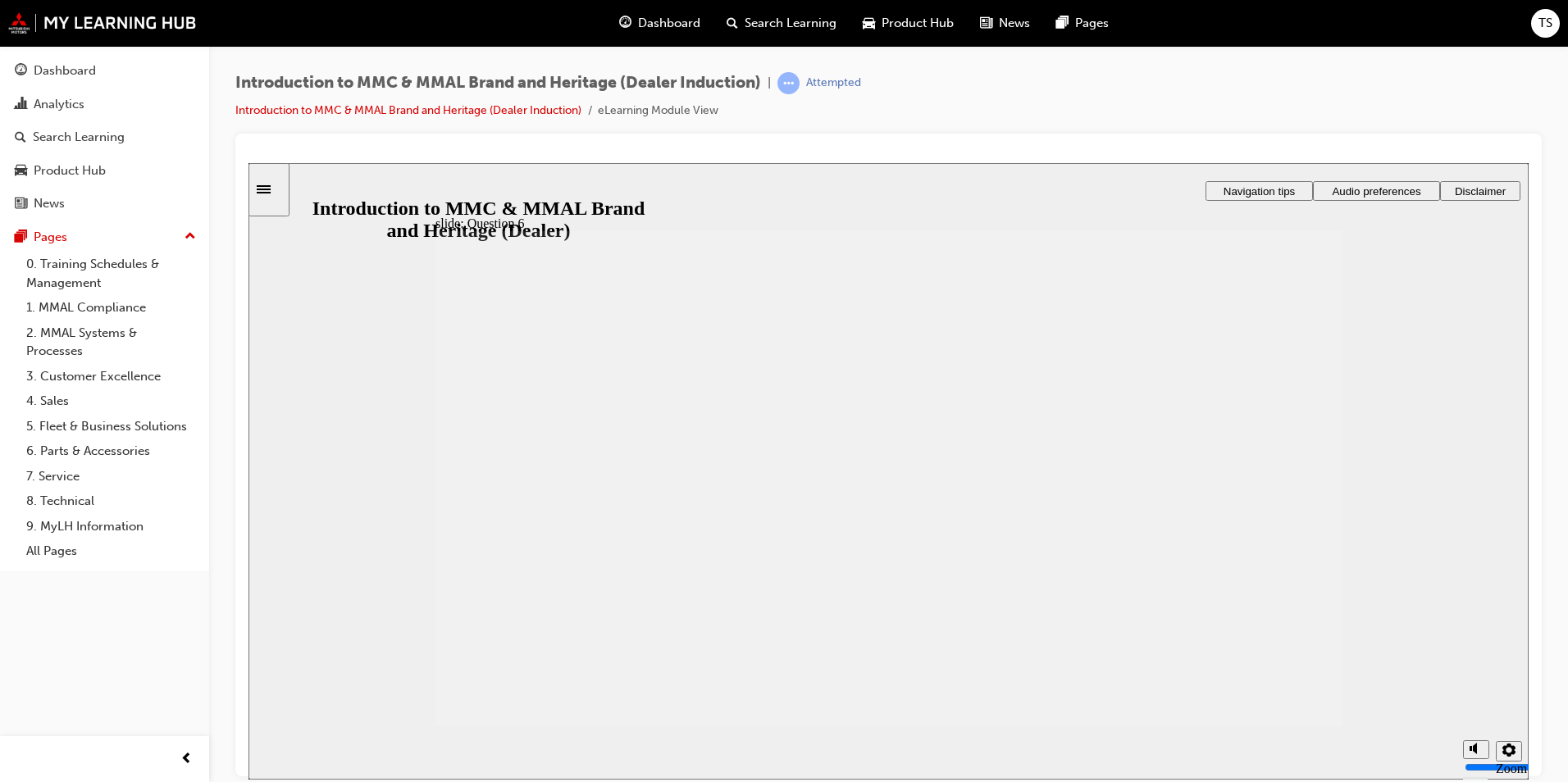
radio input "true"
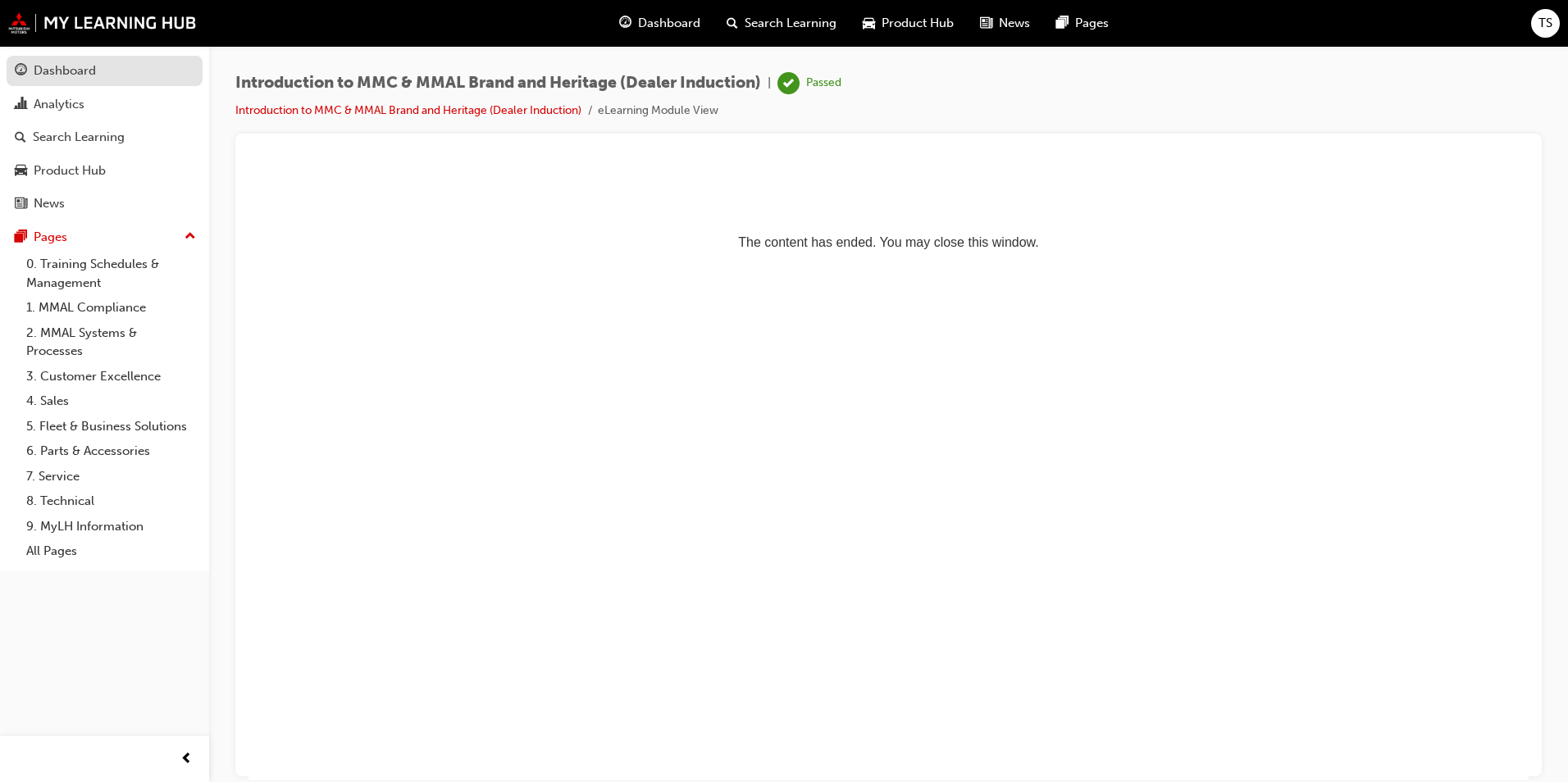
click at [62, 73] on div "Dashboard" at bounding box center [64, 71] width 63 height 19
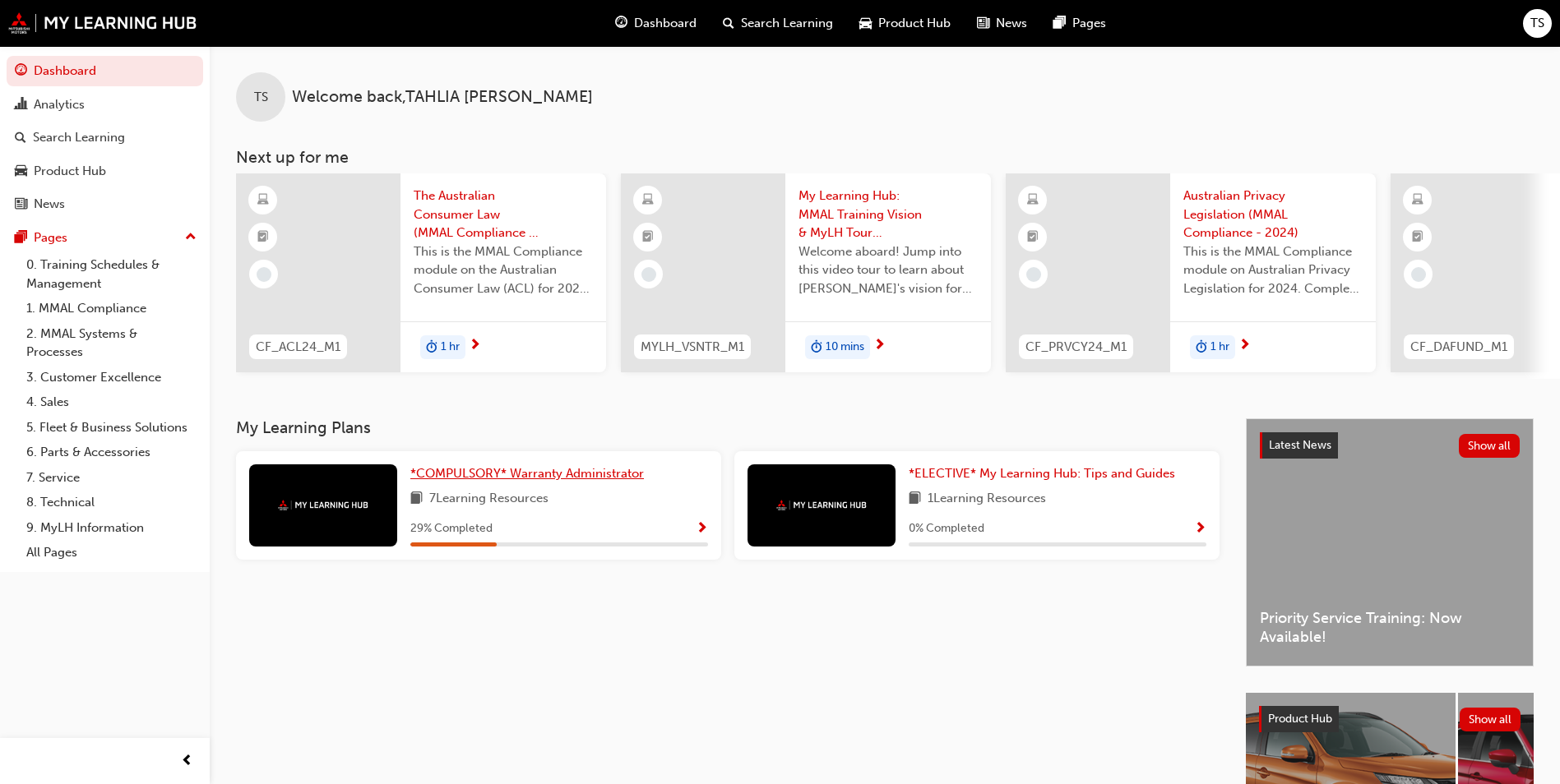
click at [518, 477] on span "*COMPULSORY* Warranty Administrator" at bounding box center [527, 473] width 234 height 15
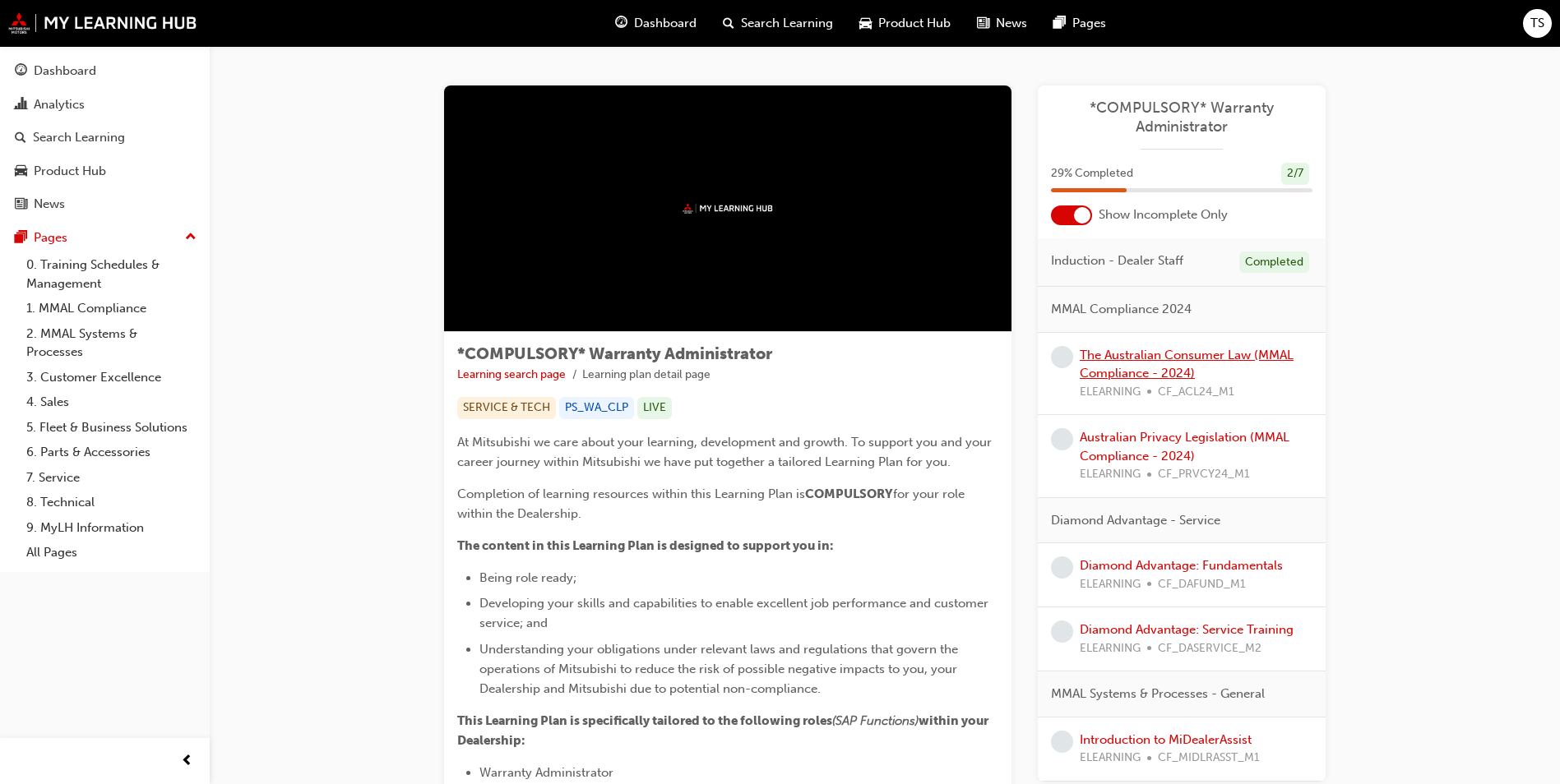
click at [1109, 366] on link "The Australian Consumer Law (MMAL Compliance - 2024)" at bounding box center [1186, 364] width 214 height 34
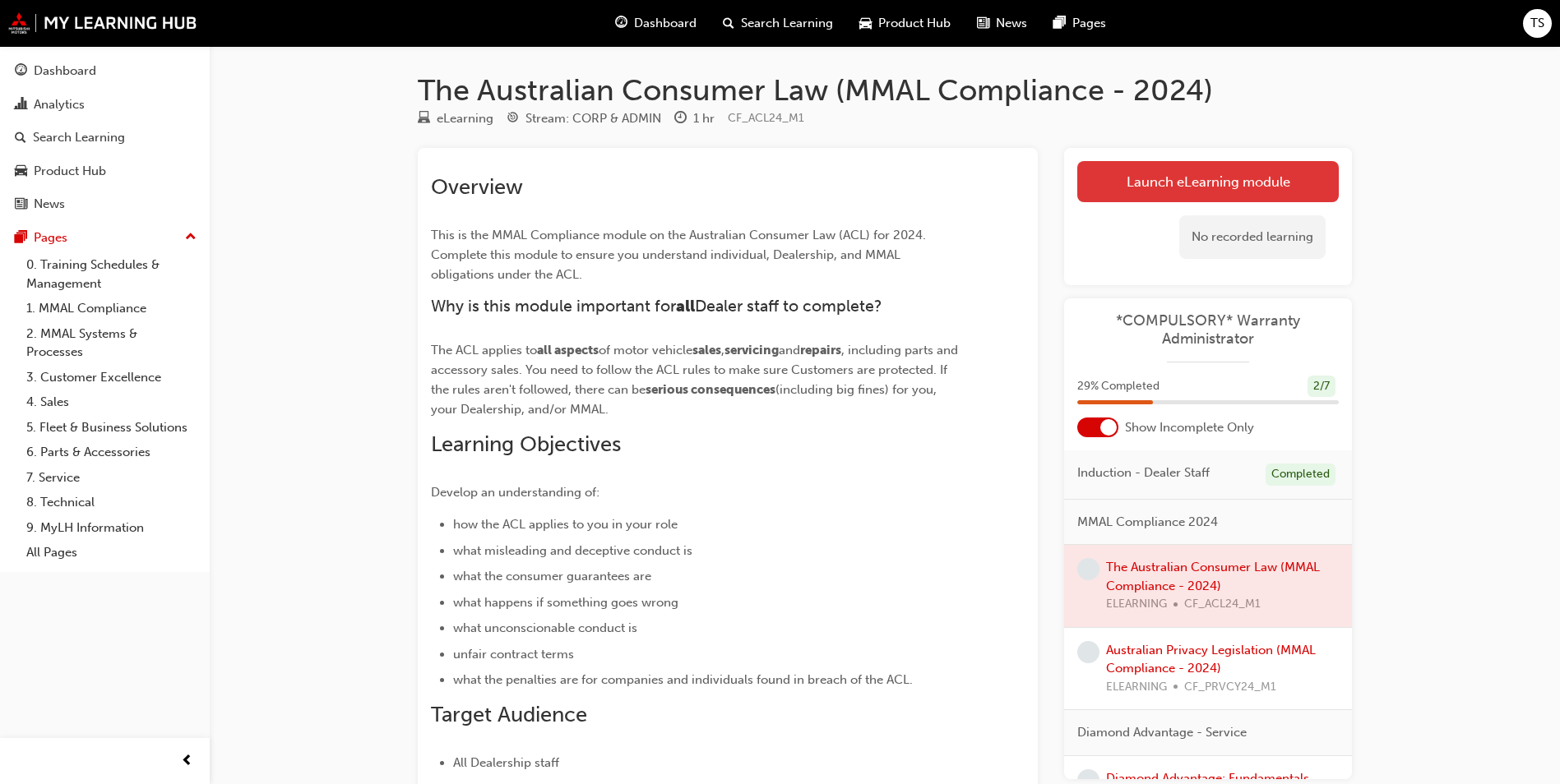
click at [1204, 184] on link "Launch eLearning module" at bounding box center [1207, 181] width 261 height 41
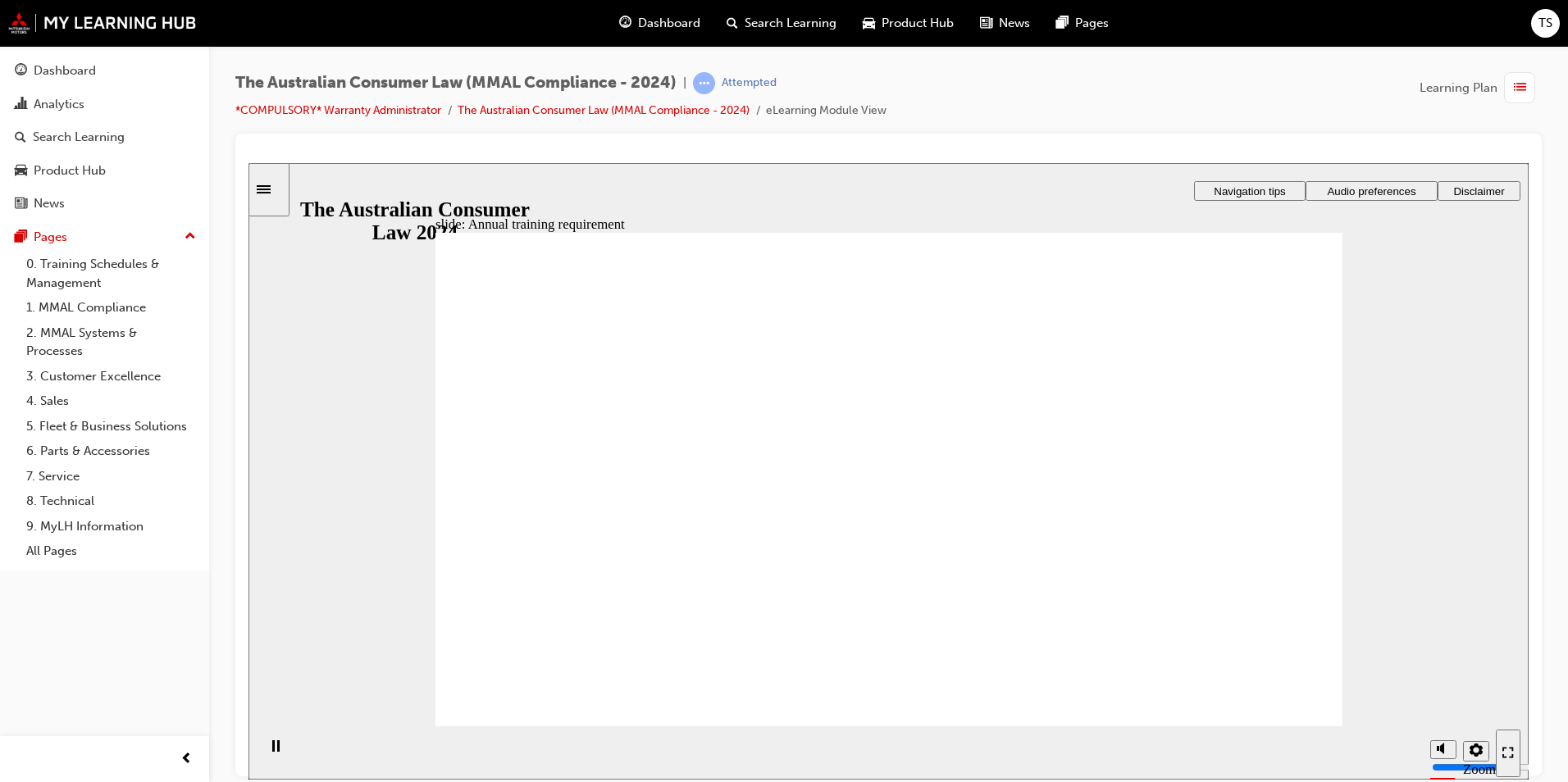
click at [1406, 327] on div "slide: What is the Australian Consumer Law Rectangle 1 Rectangle 3 What is the …" at bounding box center [888, 471] width 1280 height 617
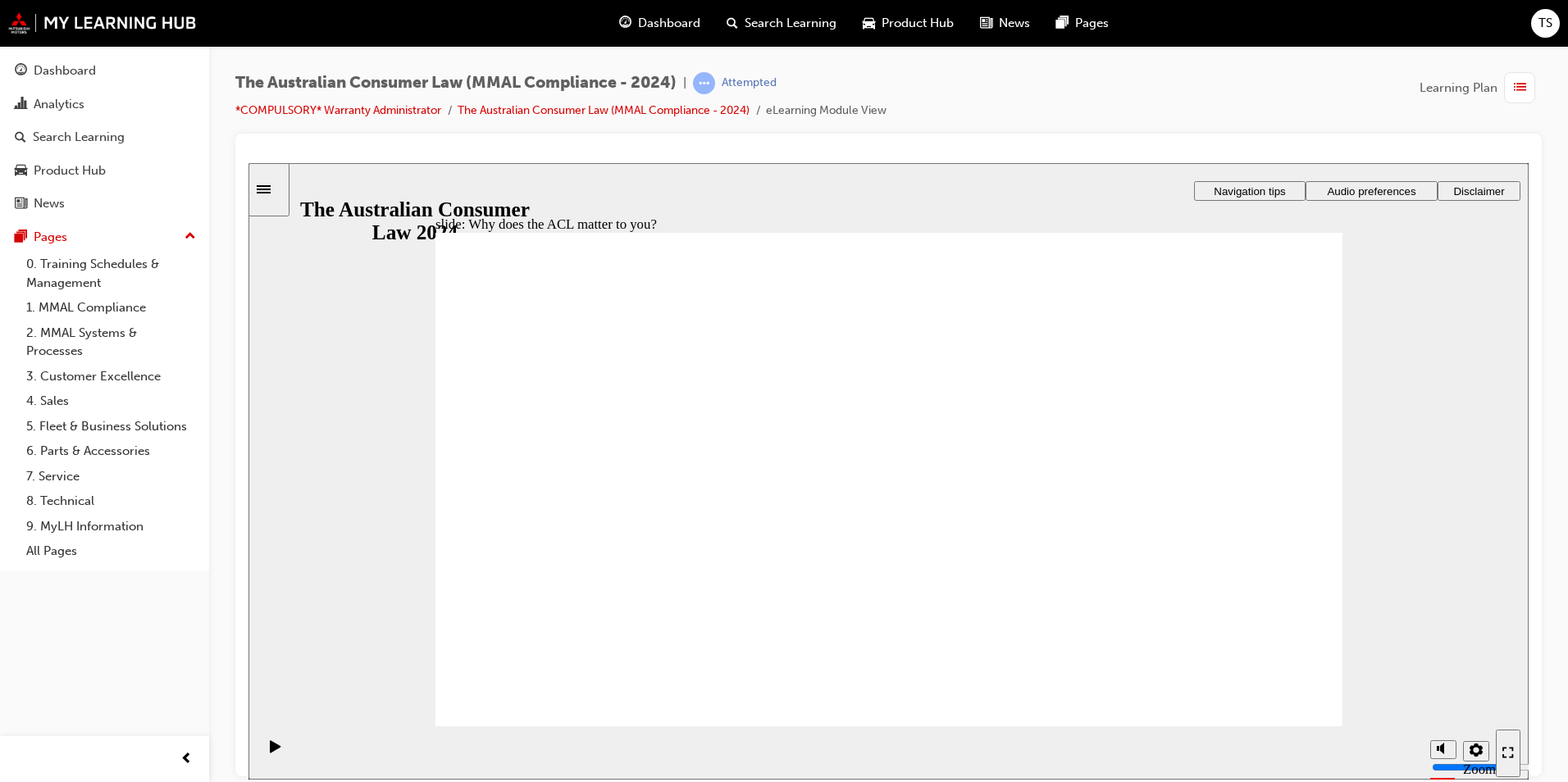
click at [1458, 464] on div "slide: The ACL impacts everything we do Rectangle 1 Rectangle 3 The ACL impacts…" at bounding box center [888, 471] width 1280 height 617
radio input "true"
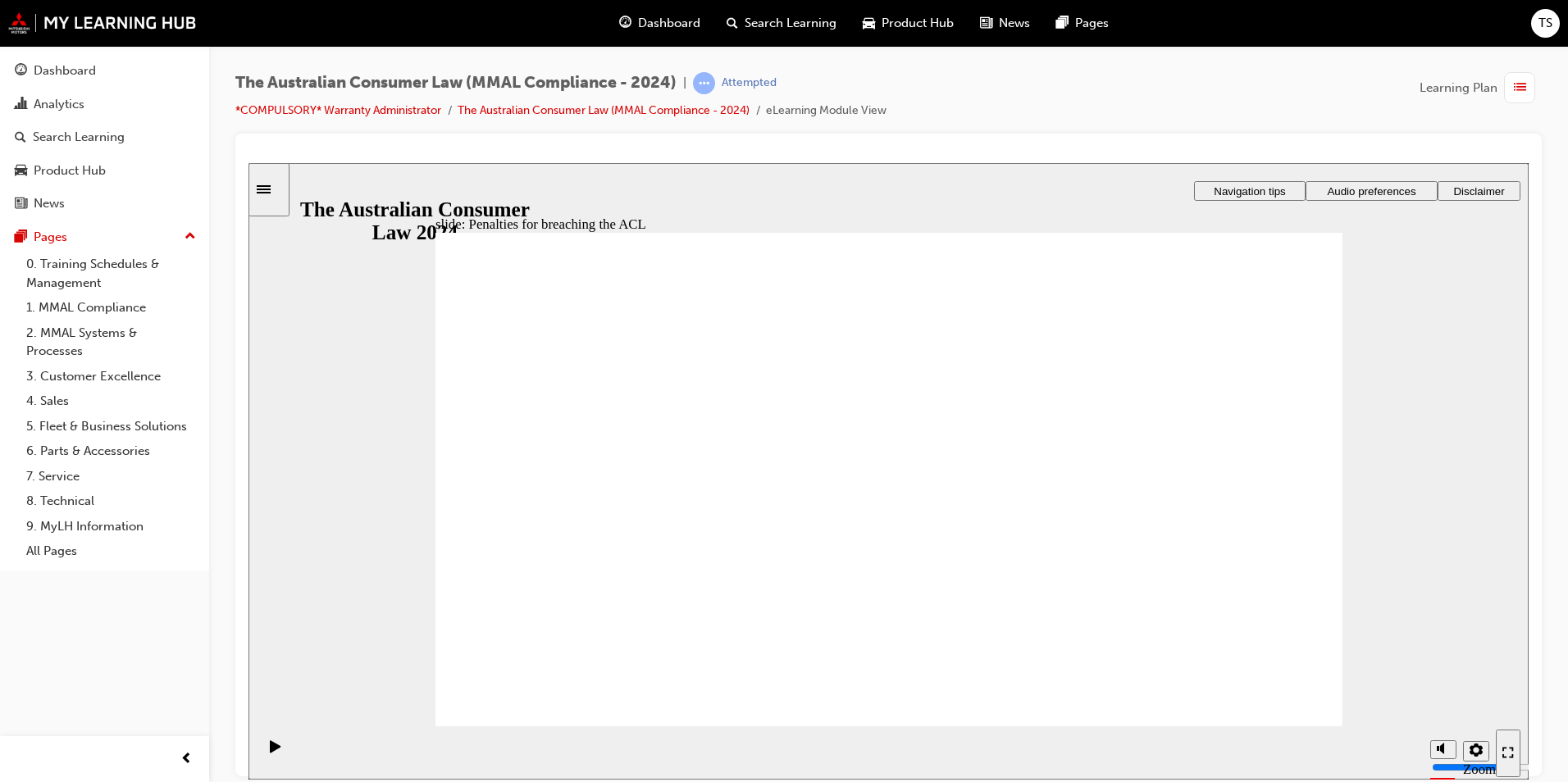
click at [1344, 134] on div at bounding box center [888, 455] width 1307 height 643
